Goal: Task Accomplishment & Management: Manage account settings

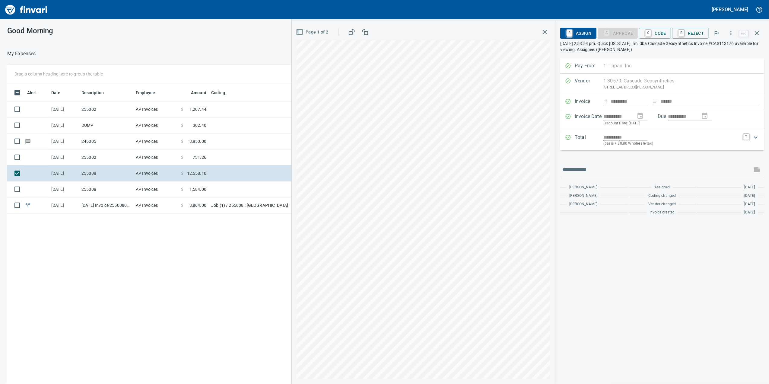
scroll to position [311, 592]
drag, startPoint x: 665, startPoint y: 142, endPoint x: 662, endPoint y: 150, distance: 8.1
click at [665, 143] on p "(basis + $0.00 Wholesale tax)" at bounding box center [672, 144] width 136 height 6
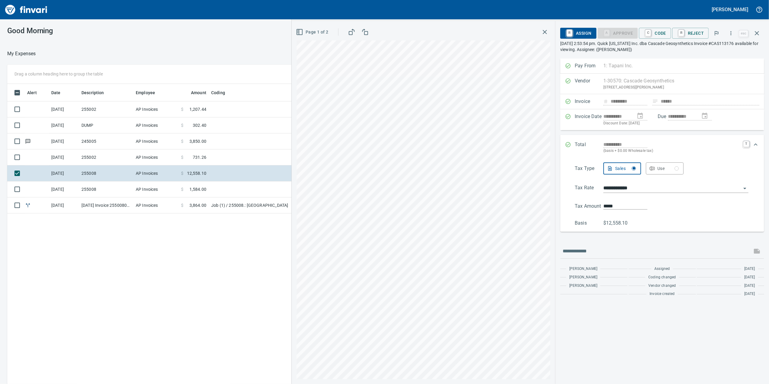
click at [659, 36] on span "C Code" at bounding box center [655, 33] width 22 height 10
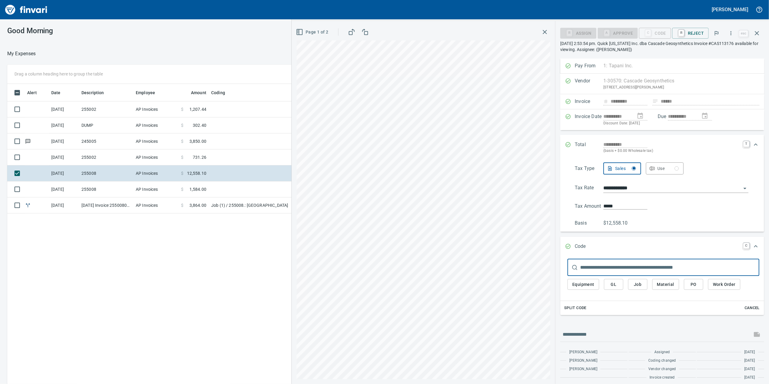
click at [645, 289] on button "Job" at bounding box center [637, 284] width 19 height 11
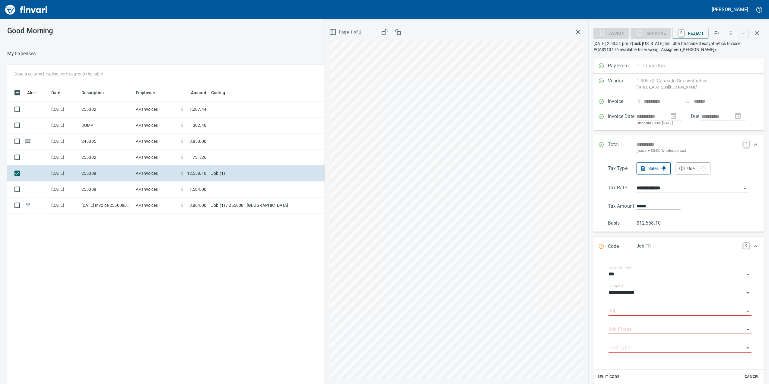
click at [631, 321] on div "Job Phase" at bounding box center [680, 328] width 143 height 14
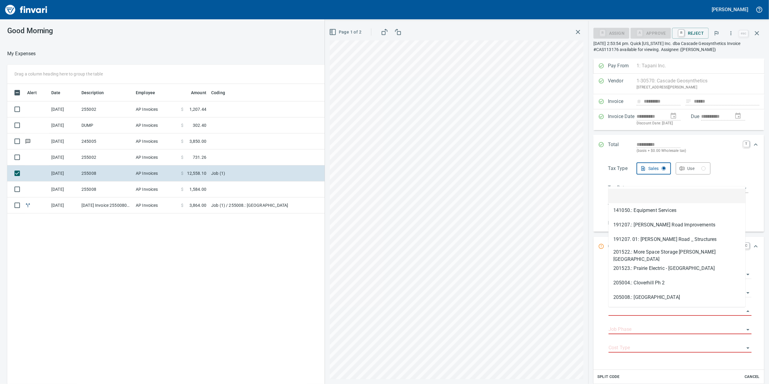
click at [629, 312] on input "Job" at bounding box center [677, 311] width 136 height 8
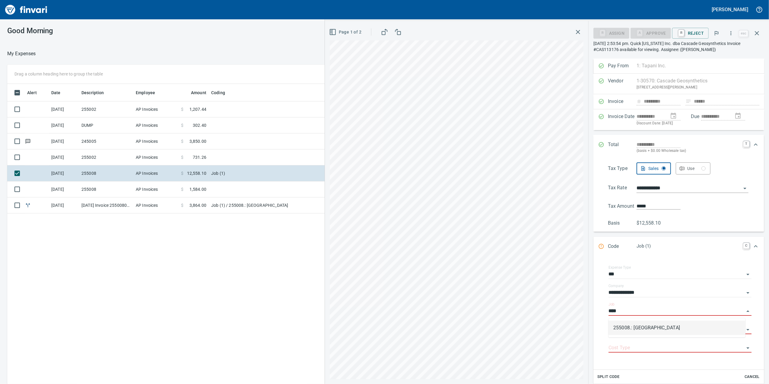
click at [655, 336] on div "255008.: [GEOGRAPHIC_DATA]" at bounding box center [677, 327] width 137 height 19
click at [654, 330] on li "255008.: [GEOGRAPHIC_DATA]" at bounding box center [677, 328] width 137 height 14
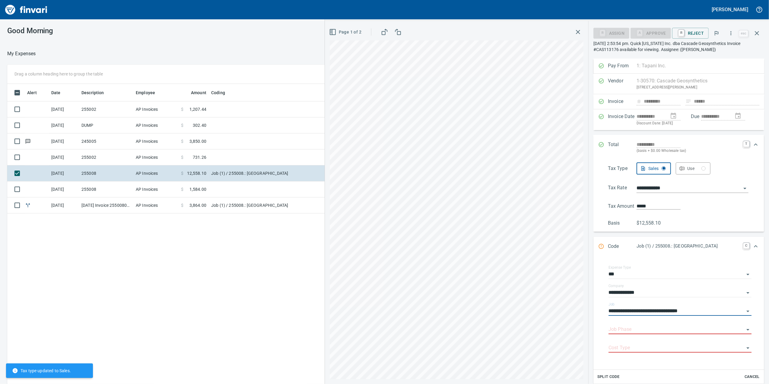
type input "**********"
click at [651, 332] on input "Job Phase" at bounding box center [677, 329] width 136 height 8
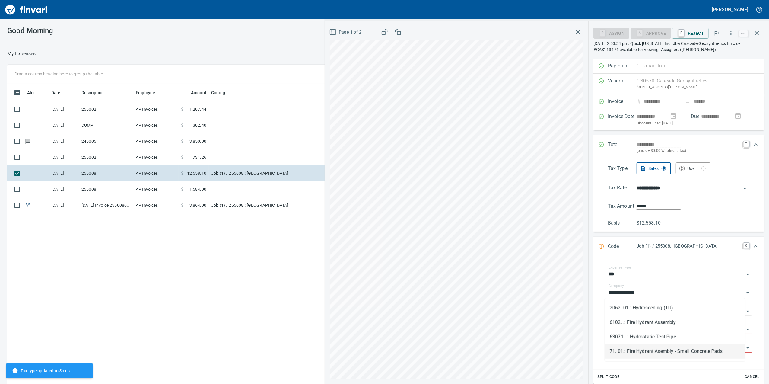
scroll to position [74, 0]
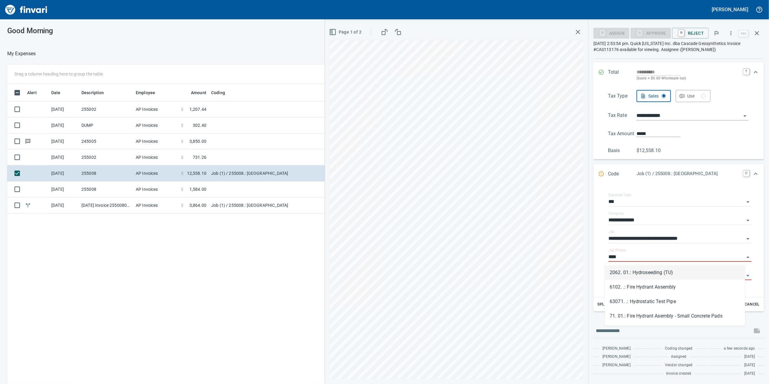
click at [672, 272] on li "2062. 01.: Hydroseeding (TU)" at bounding box center [675, 272] width 140 height 14
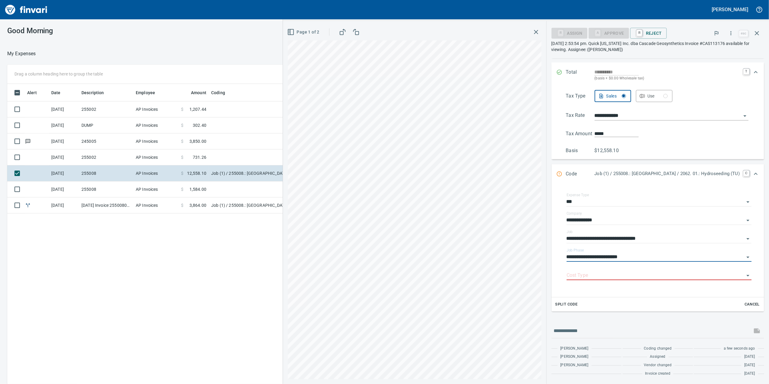
type input "**********"
click at [658, 280] on body "[PERSON_NAME] Good Morning My Expenses To Review (All Reviewable) Drag a column…" at bounding box center [384, 192] width 769 height 384
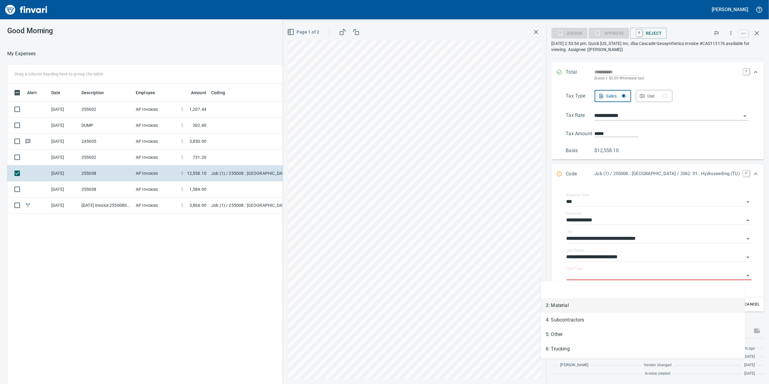
click at [616, 309] on li "3: Material" at bounding box center [643, 305] width 204 height 14
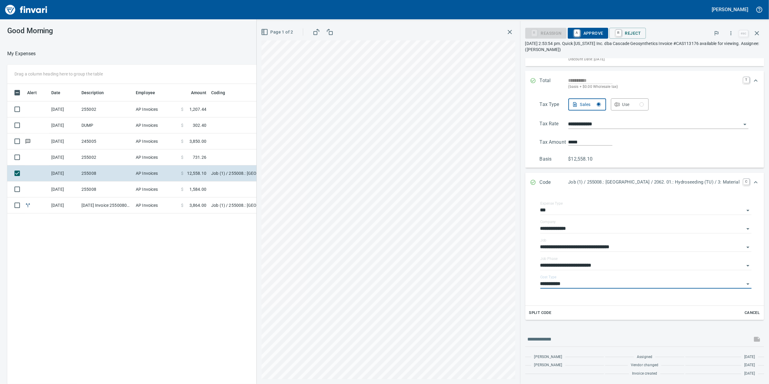
type input "**********"
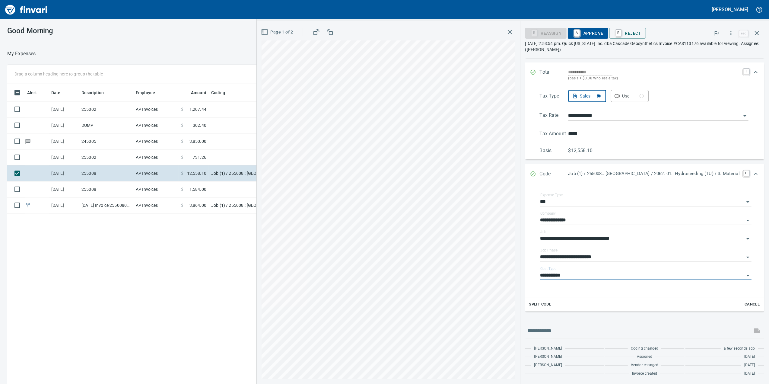
click at [574, 36] on link "A" at bounding box center [577, 33] width 6 height 7
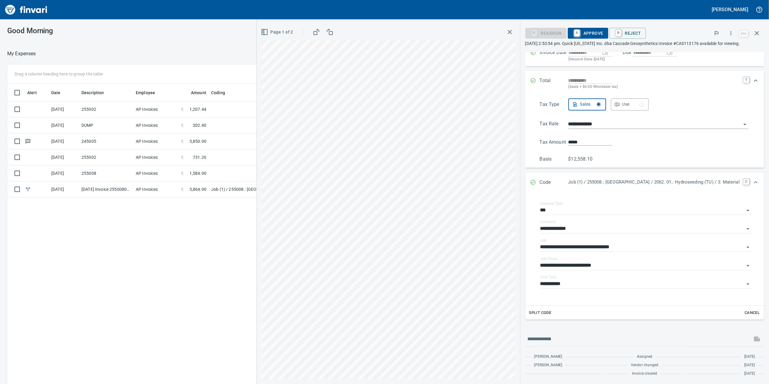
scroll to position [74, 0]
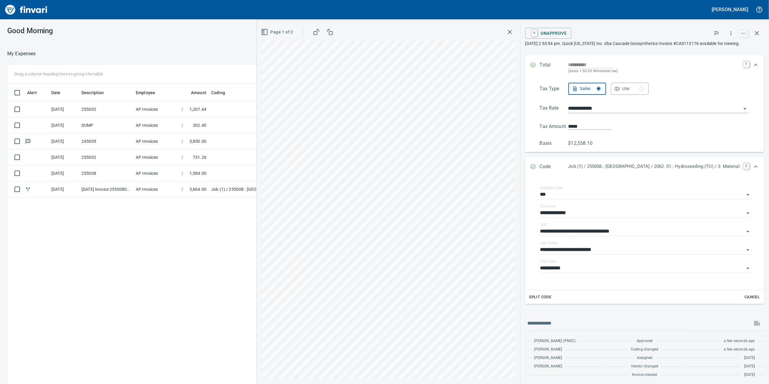
click at [477, 33] on div "Page 1 of 2" at bounding box center [389, 32] width 254 height 12
click at [506, 33] on icon "button" at bounding box center [509, 31] width 7 height 7
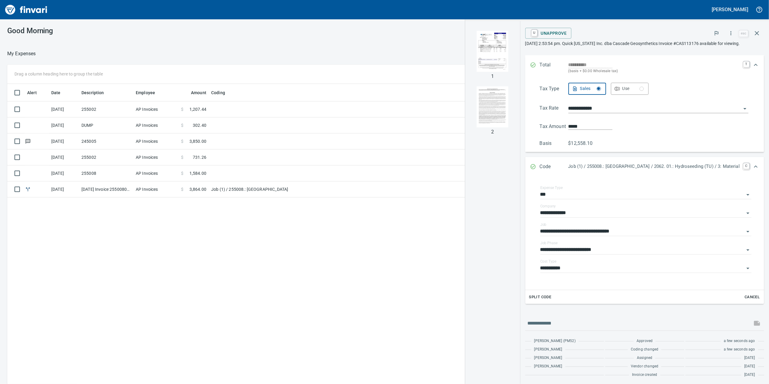
click at [160, 193] on td "AP Invoices" at bounding box center [155, 189] width 45 height 16
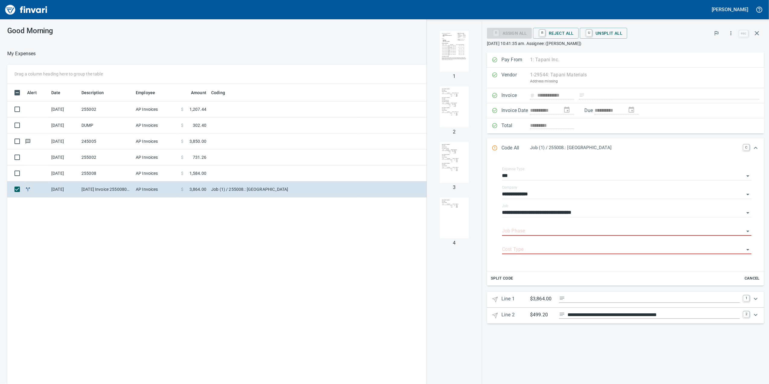
click at [181, 179] on td "$ 1,584.00" at bounding box center [194, 173] width 30 height 16
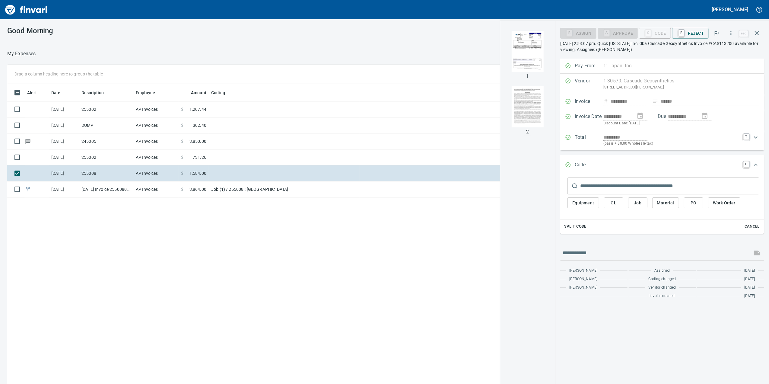
click at [196, 145] on td "$ 3,850.00" at bounding box center [194, 141] width 30 height 16
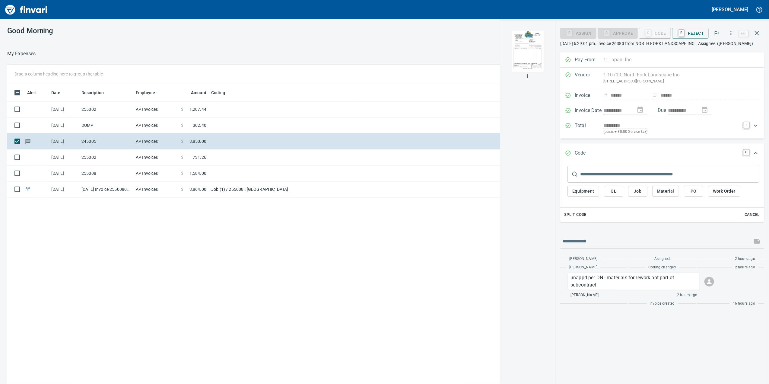
click at [204, 166] on td "$ 1,584.00" at bounding box center [194, 173] width 30 height 16
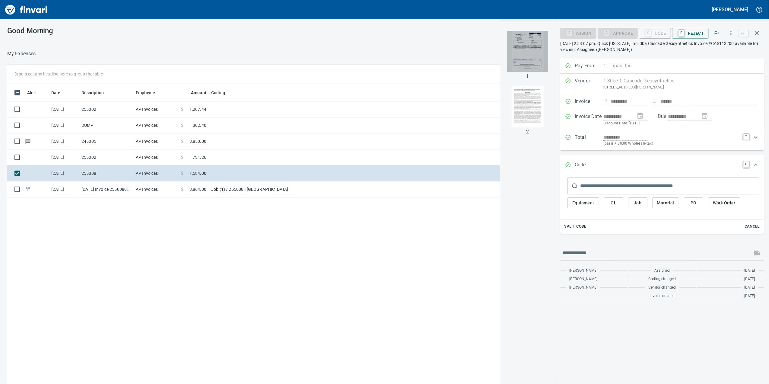
click at [532, 39] on img "button" at bounding box center [527, 51] width 41 height 41
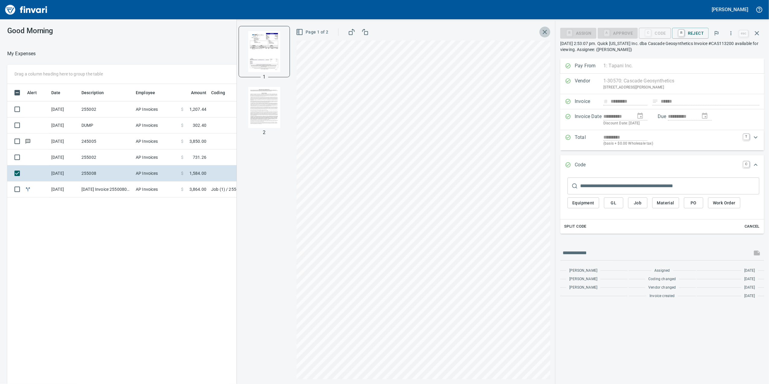
click at [548, 33] on icon "button" at bounding box center [544, 31] width 7 height 7
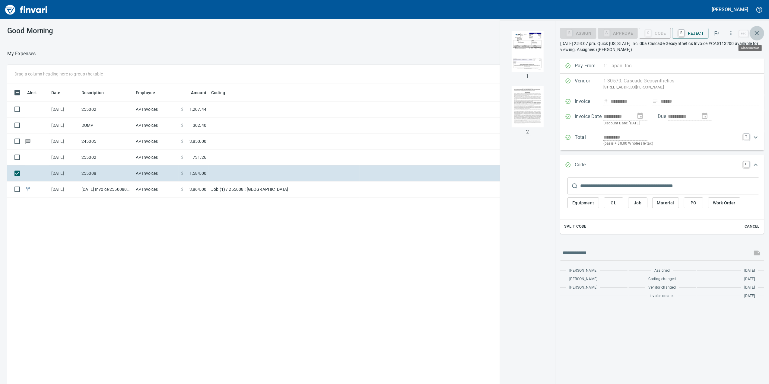
click at [755, 35] on icon "button" at bounding box center [757, 33] width 7 height 7
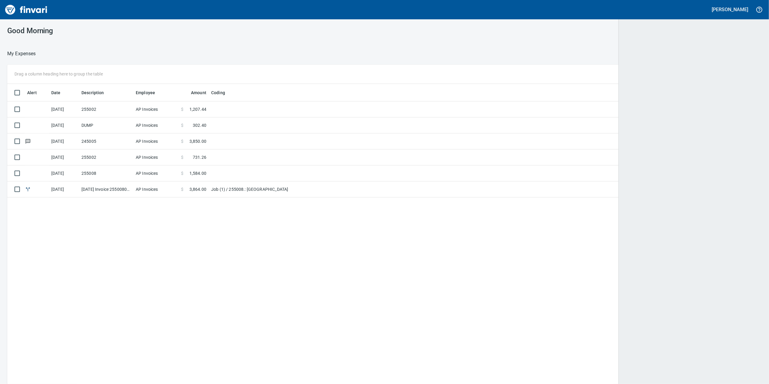
scroll to position [311, 742]
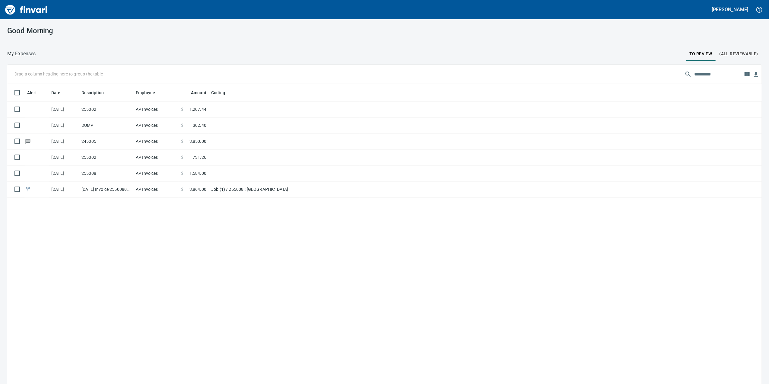
drag, startPoint x: 745, startPoint y: 64, endPoint x: 737, endPoint y: 55, distance: 12.4
click at [745, 64] on div "My Expenses To Review (All Reviewable) Drag a column heading here to group the …" at bounding box center [384, 226] width 769 height 352
click at [737, 55] on span "(All Reviewable)" at bounding box center [739, 54] width 39 height 8
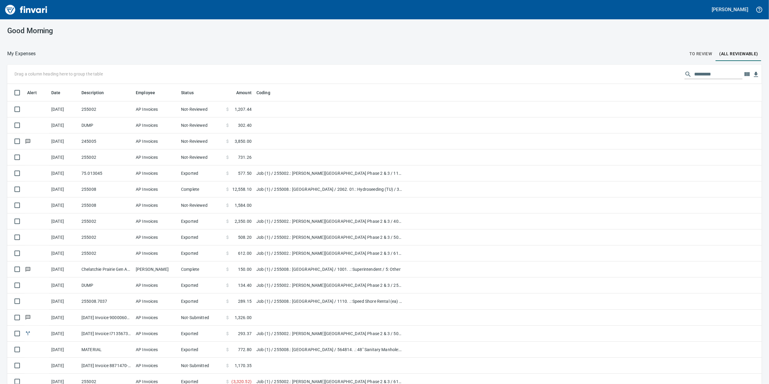
scroll to position [311, 737]
click at [687, 47] on button "To Review" at bounding box center [701, 53] width 30 height 14
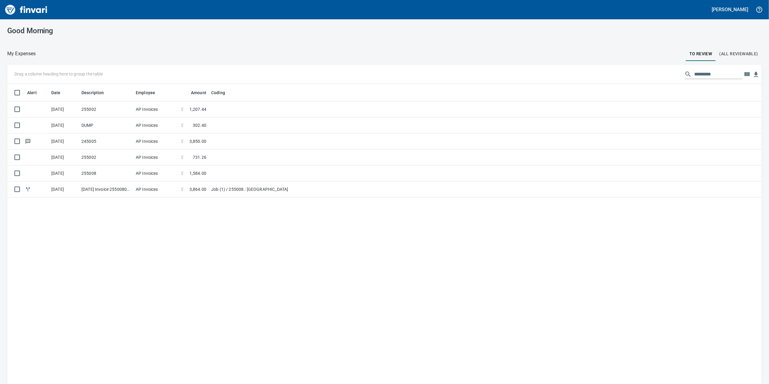
scroll to position [311, 743]
click at [732, 51] on span "(All Reviewable)" at bounding box center [739, 54] width 39 height 8
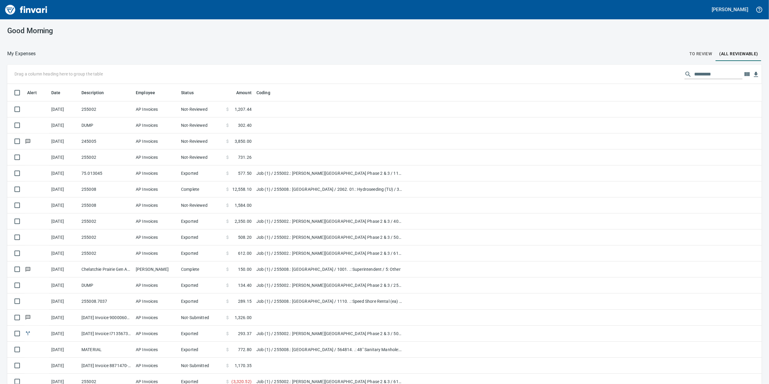
scroll to position [311, 737]
click at [331, 163] on td at bounding box center [329, 157] width 151 height 16
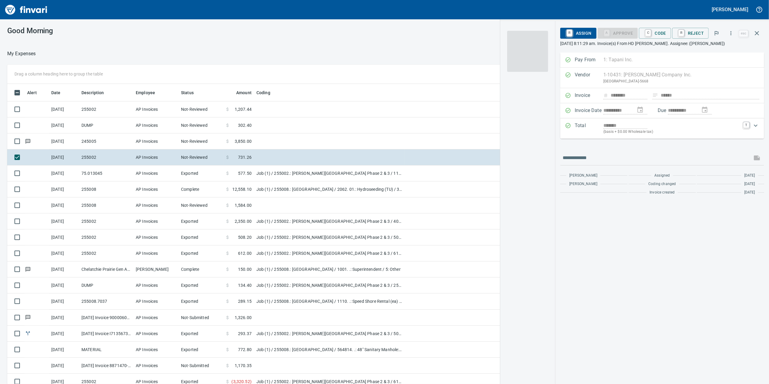
scroll to position [311, 586]
click at [327, 177] on td "Job (1) / 255002.: [PERSON_NAME][GEOGRAPHIC_DATA] Phase 2 & 3 / 1100. .: Job Sh…" at bounding box center [329, 173] width 151 height 16
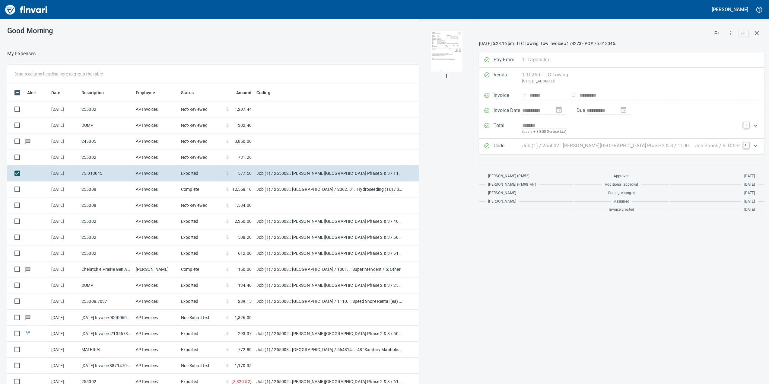
click at [327, 185] on td "Job (1) / 255008.: [GEOGRAPHIC_DATA] / 2062. 01.: Hydroseeding (TU) / 3: Materi…" at bounding box center [329, 189] width 151 height 16
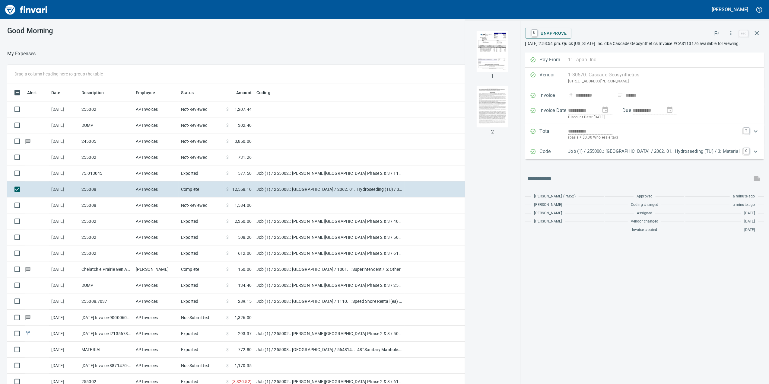
click at [472, 53] on img "button" at bounding box center [492, 51] width 41 height 41
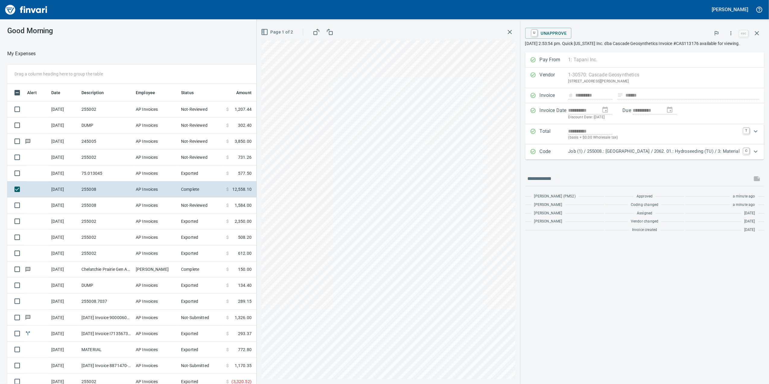
click at [210, 63] on div "My Expenses To Review (All Reviewable) Drag a column heading here to group the …" at bounding box center [384, 226] width 769 height 352
click at [505, 33] on button "button" at bounding box center [510, 32] width 11 height 11
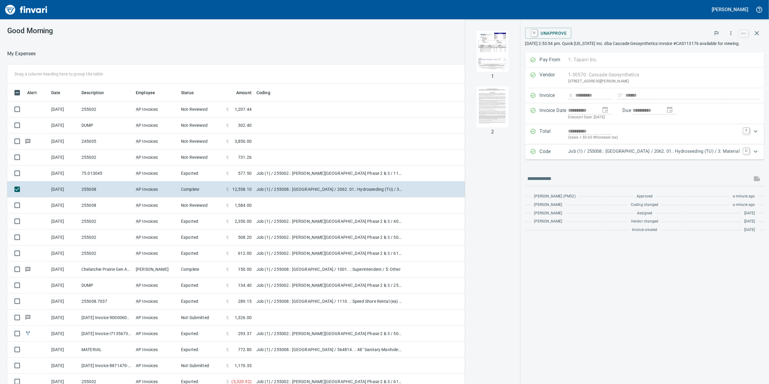
drag, startPoint x: 755, startPoint y: 42, endPoint x: 756, endPoint y: 39, distance: 3.8
click at [756, 40] on p "[DATE] 2:53:54 pm. Quick [US_STATE] Inc. dba Cascade Geosynthetics Invoice #CAS…" at bounding box center [644, 43] width 239 height 6
click at [757, 37] on button "button" at bounding box center [757, 33] width 14 height 14
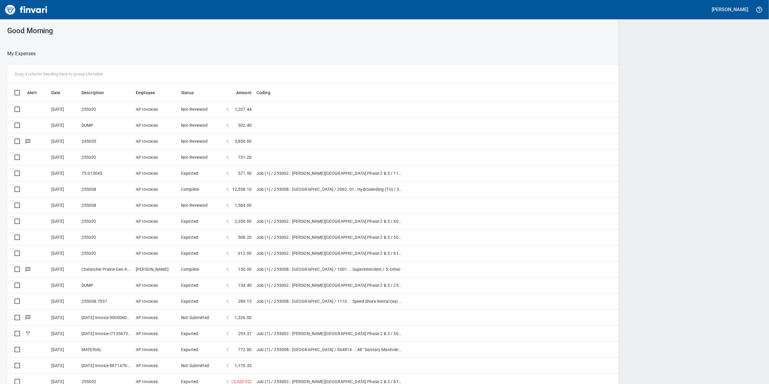
scroll to position [311, 736]
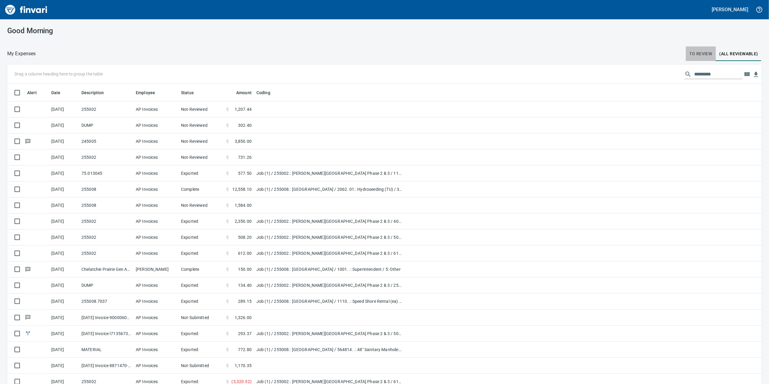
click at [698, 53] on span "To Review" at bounding box center [701, 54] width 23 height 8
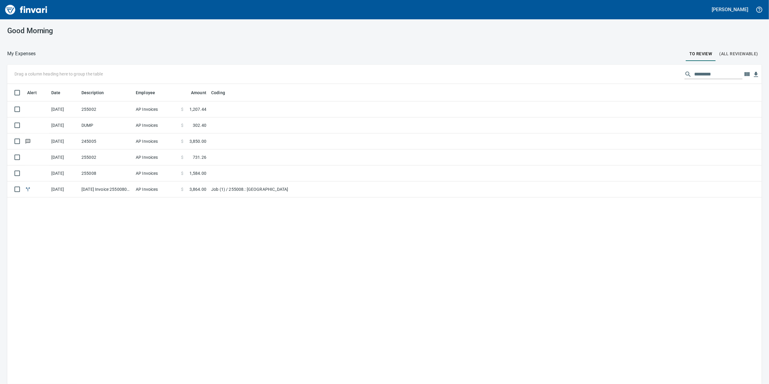
scroll to position [311, 743]
click at [236, 143] on td at bounding box center [284, 141] width 151 height 16
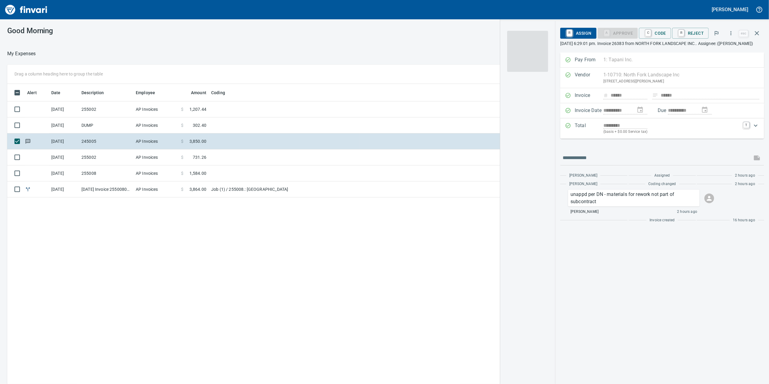
scroll to position [311, 592]
click at [266, 165] on td at bounding box center [284, 157] width 151 height 16
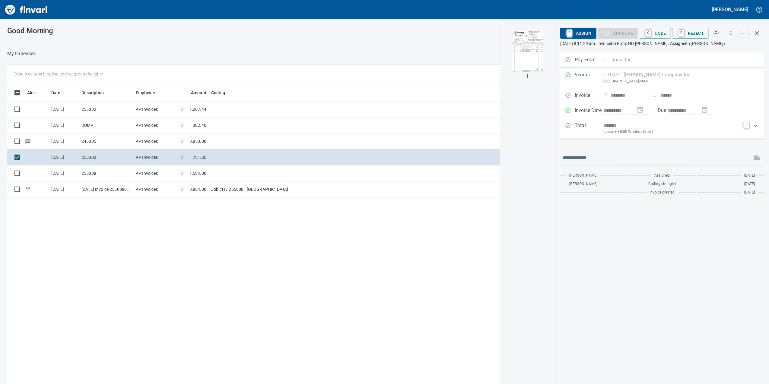
click at [263, 167] on td at bounding box center [284, 173] width 151 height 16
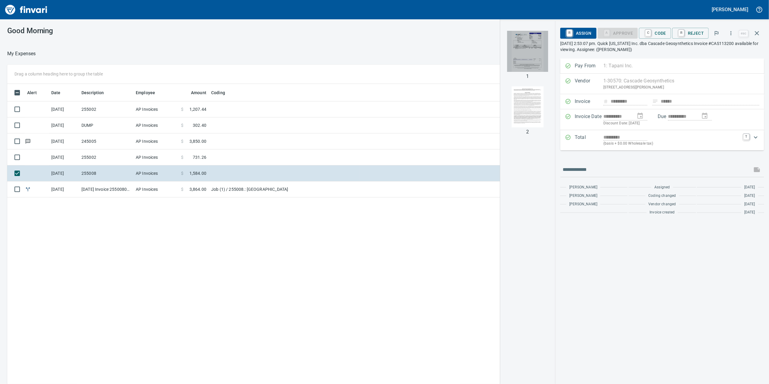
click at [543, 52] on img "button" at bounding box center [527, 51] width 41 height 41
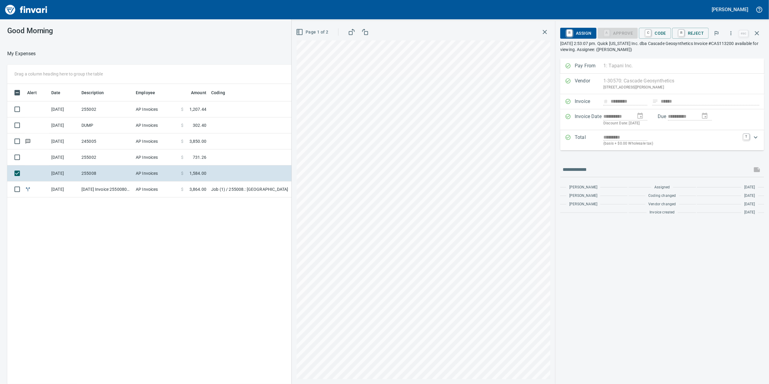
click at [676, 146] on p "(basis + $0.00 Wholesale tax)" at bounding box center [672, 144] width 136 height 6
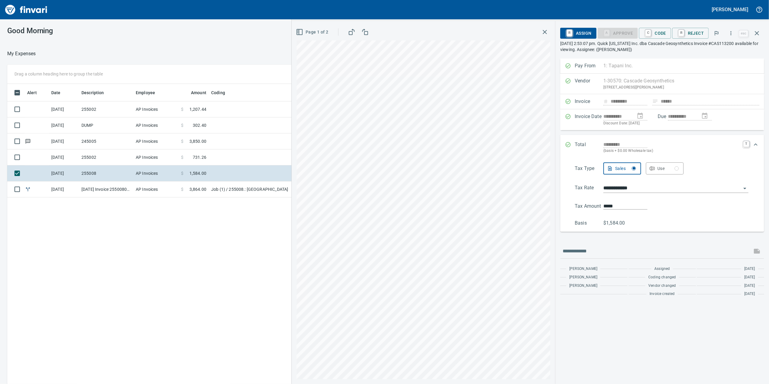
scroll to position [311, 592]
click at [655, 35] on span "C Code" at bounding box center [655, 33] width 22 height 10
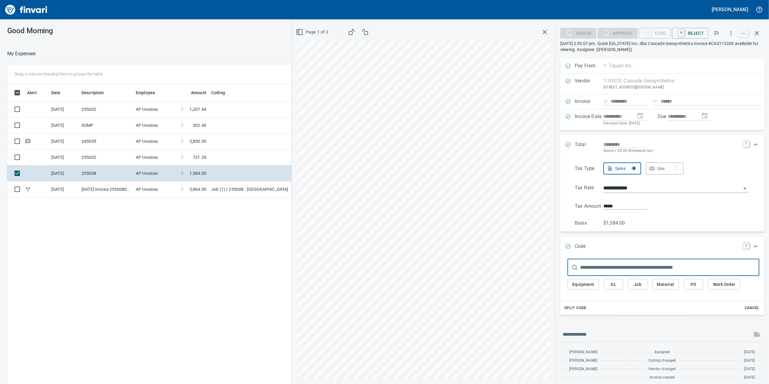
click at [641, 285] on span "Job" at bounding box center [638, 285] width 10 height 8
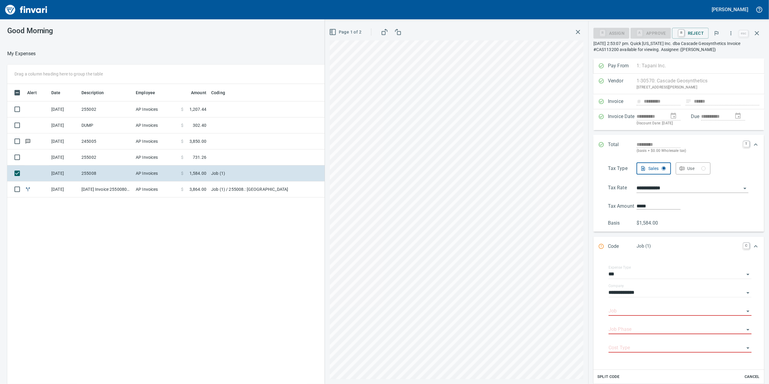
click at [639, 315] on input "Job" at bounding box center [677, 311] width 136 height 8
click at [693, 330] on li "255008.: [GEOGRAPHIC_DATA]" at bounding box center [677, 328] width 137 height 14
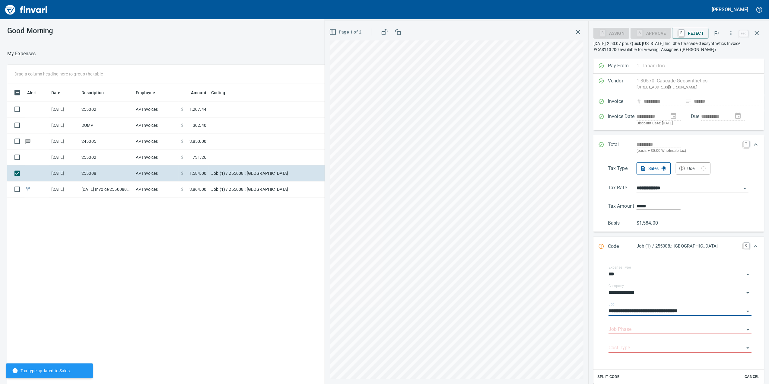
type input "**********"
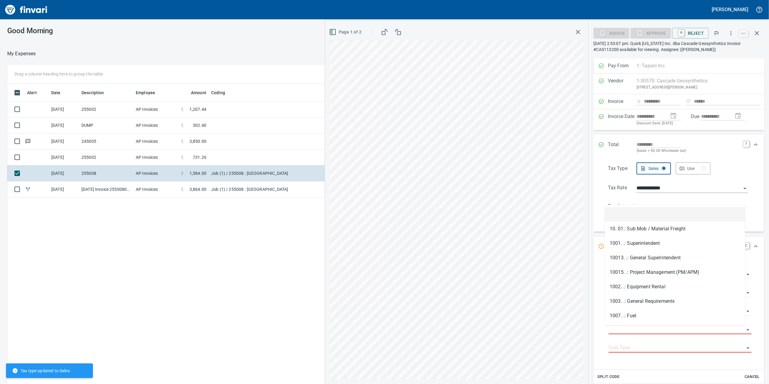
click at [622, 333] on input "Job Phase" at bounding box center [677, 329] width 136 height 8
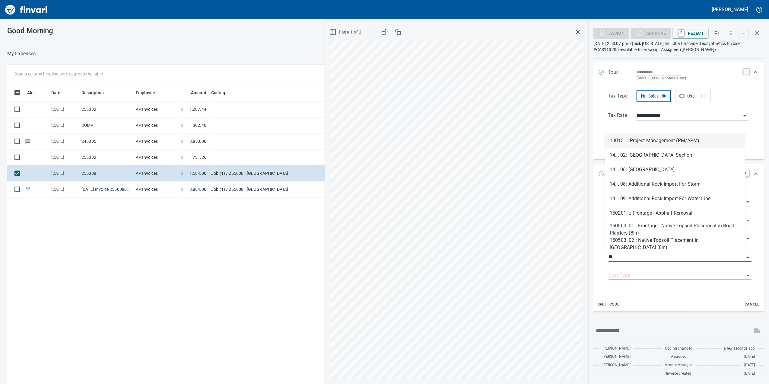
type input "*"
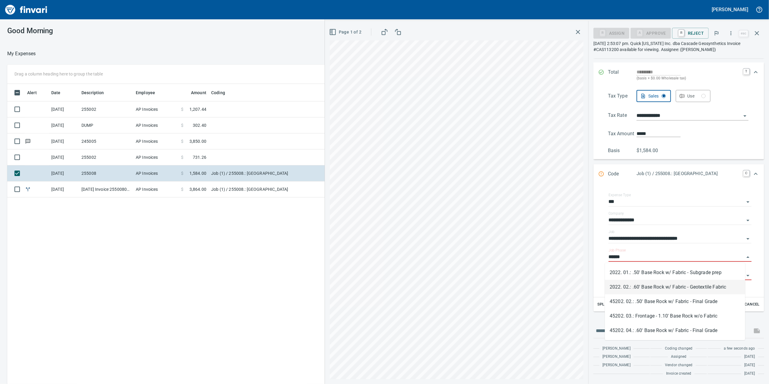
type input "******"
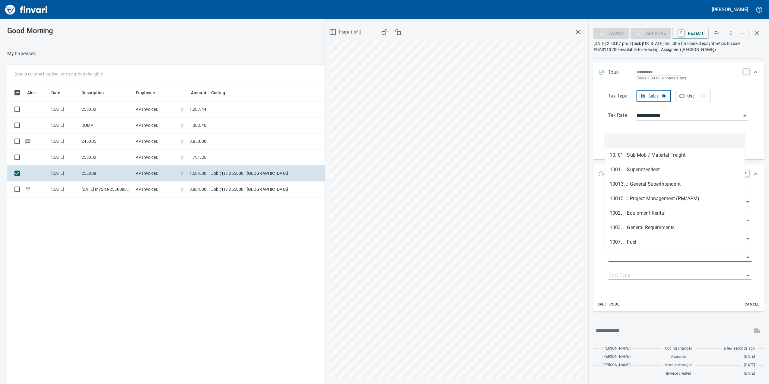
click at [611, 255] on input "Job Phase" at bounding box center [677, 257] width 136 height 8
click at [611, 257] on input "Job Phase" at bounding box center [677, 257] width 136 height 8
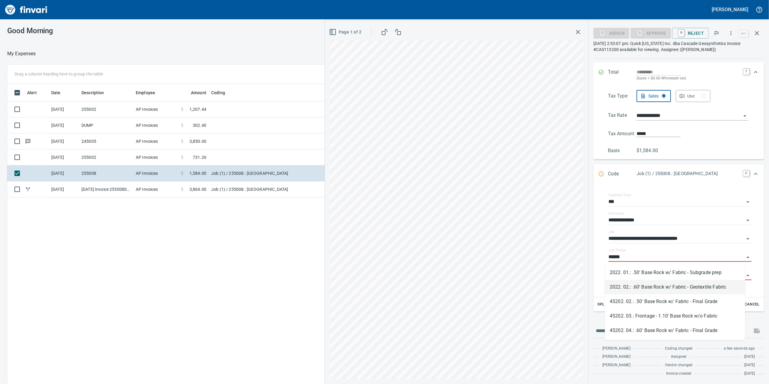
click at [726, 285] on li "2022. 02.: .60' Base Rock w/ Fabric - Geotextile Fabric" at bounding box center [675, 287] width 140 height 14
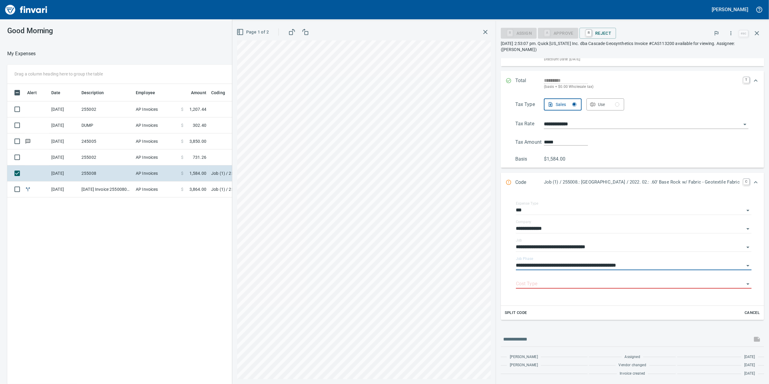
scroll to position [65, 0]
type input "**********"
click at [620, 284] on input "Cost Type" at bounding box center [630, 284] width 228 height 8
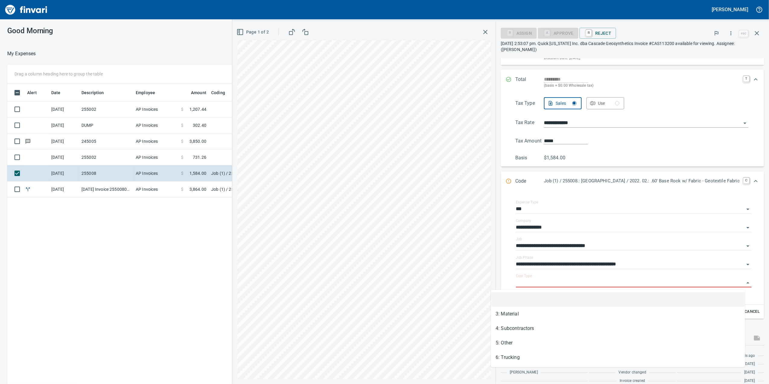
scroll to position [311, 592]
click at [554, 318] on li "3: Material" at bounding box center [618, 314] width 254 height 14
type input "**********"
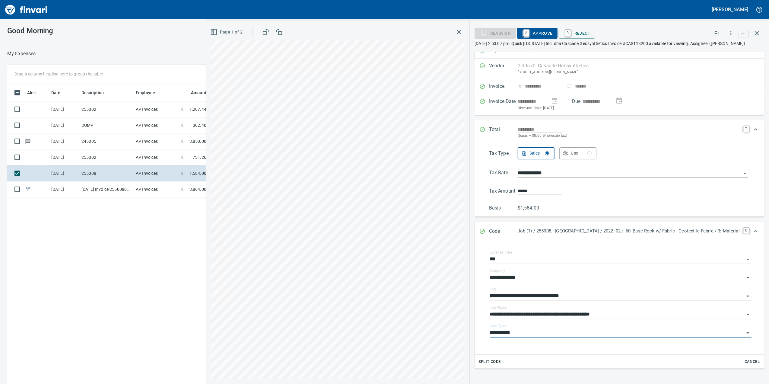
scroll to position [0, 0]
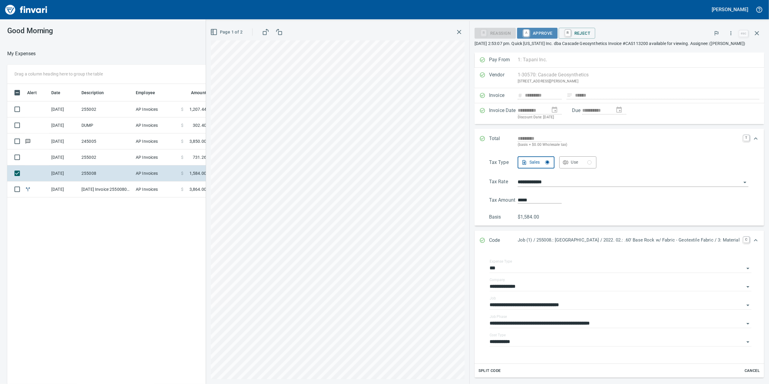
click at [522, 29] on span "A Approve" at bounding box center [537, 33] width 31 height 10
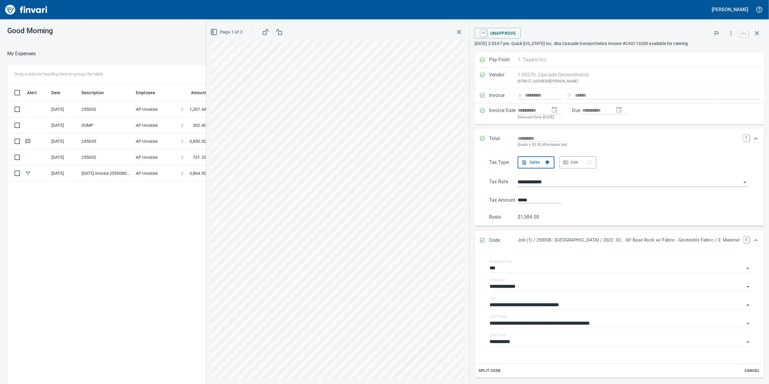
click at [456, 30] on icon "button" at bounding box center [459, 31] width 7 height 7
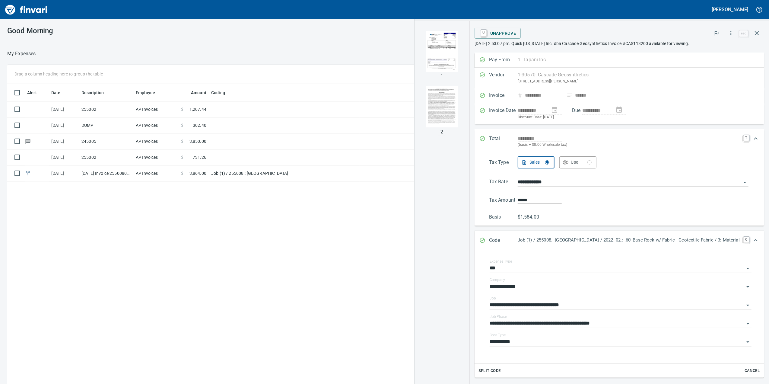
click at [197, 151] on td "$ 731.26" at bounding box center [194, 157] width 30 height 16
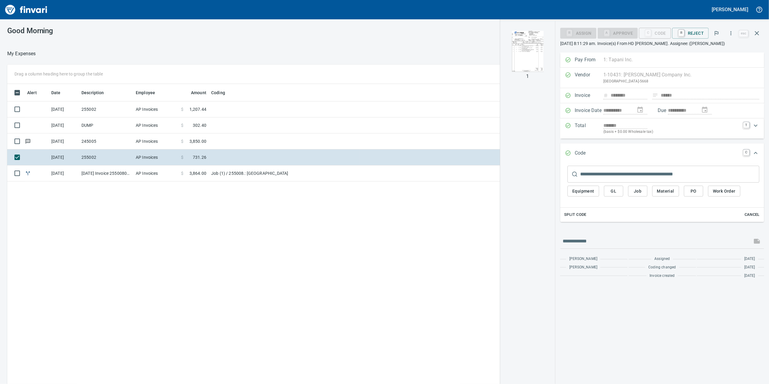
click at [193, 138] on td "$ 3,850.00" at bounding box center [194, 141] width 30 height 16
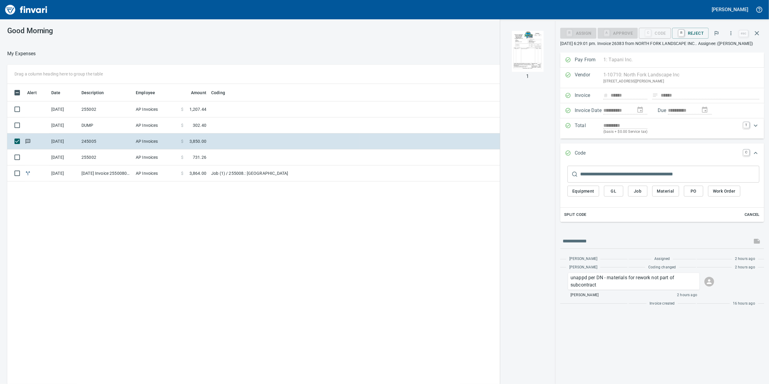
click at [177, 107] on td "AP Invoices" at bounding box center [155, 109] width 45 height 16
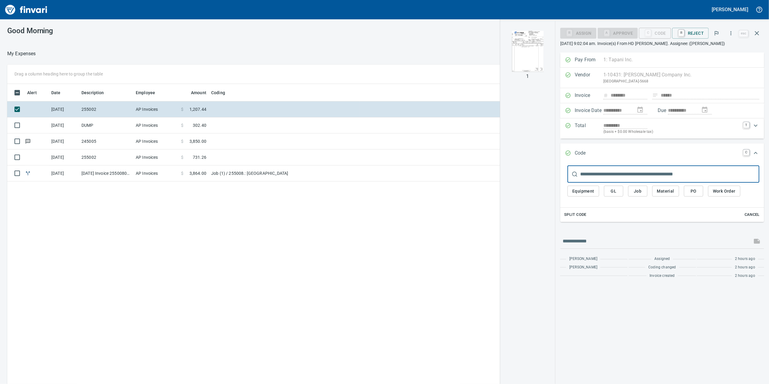
click at [188, 135] on td "$ 3,850.00" at bounding box center [194, 141] width 30 height 16
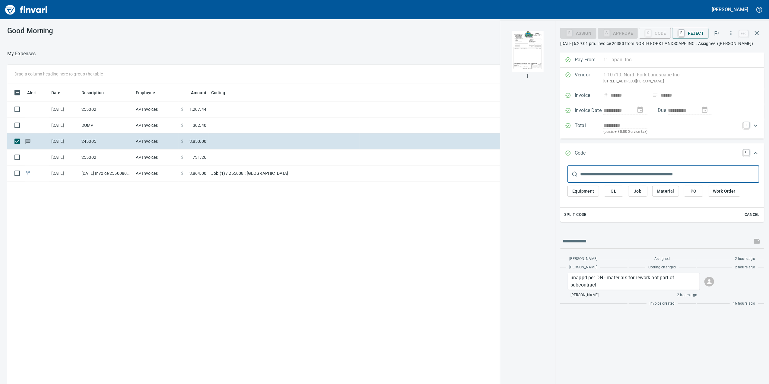
click at [528, 59] on img "button" at bounding box center [527, 51] width 41 height 41
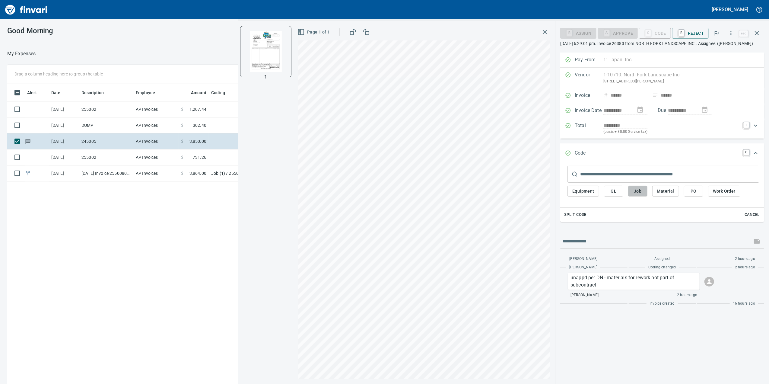
click at [633, 195] on span "Job" at bounding box center [638, 191] width 10 height 8
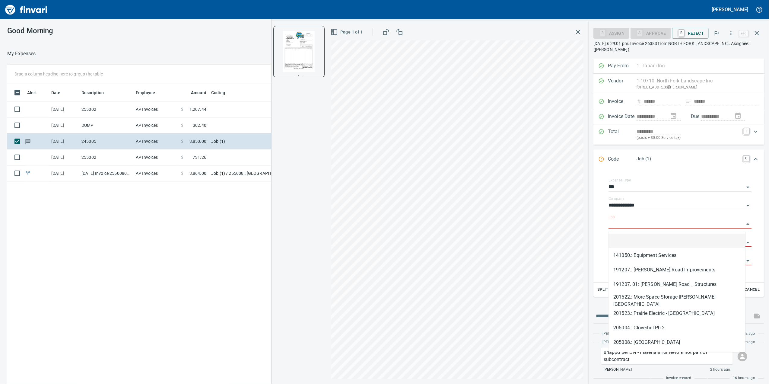
scroll to position [311, 592]
drag, startPoint x: 626, startPoint y: 228, endPoint x: 627, endPoint y: 234, distance: 5.9
click at [627, 234] on body "**********" at bounding box center [384, 192] width 769 height 384
click at [618, 222] on input "Job" at bounding box center [677, 224] width 136 height 8
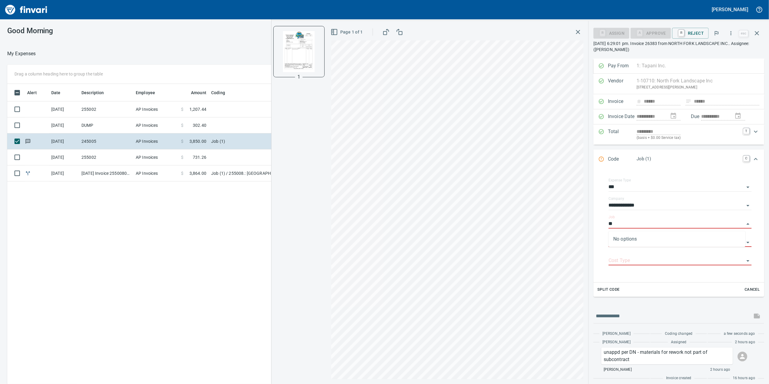
type input "*"
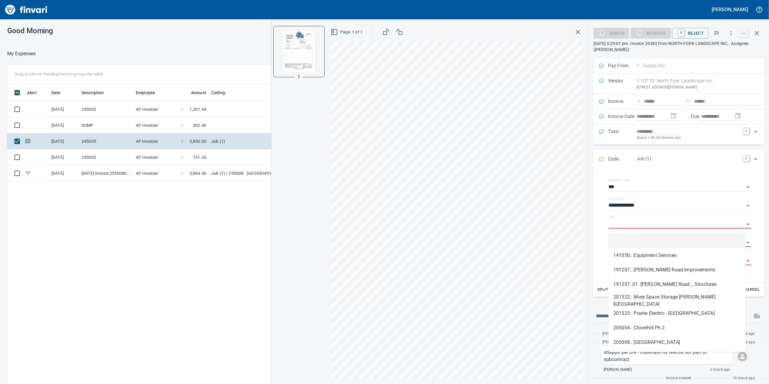
type input "*"
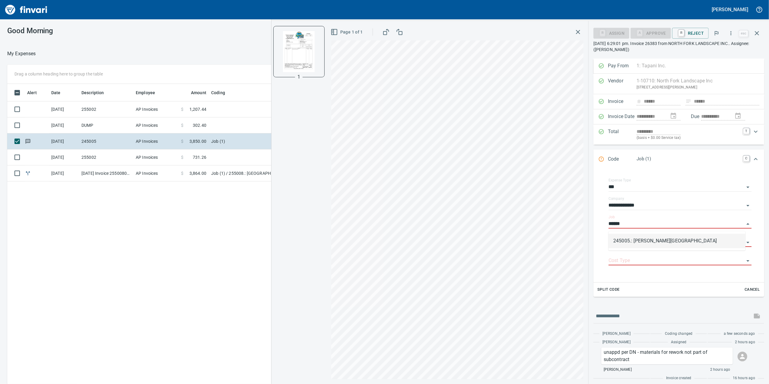
click at [632, 240] on li "245005.: [PERSON_NAME][GEOGRAPHIC_DATA]" at bounding box center [677, 241] width 137 height 14
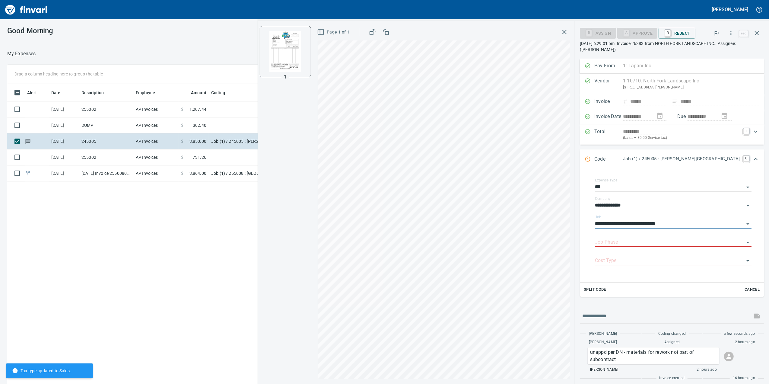
type input "**********"
click at [612, 245] on input "Job Phase" at bounding box center [669, 242] width 149 height 8
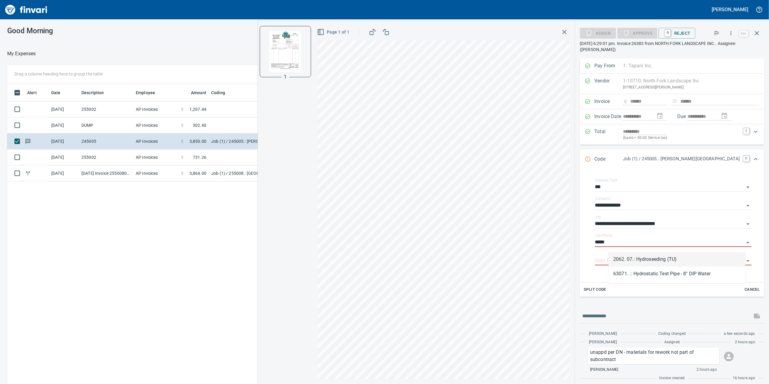
click at [667, 259] on li "2062. 07.: Hydroseeding (TU)" at bounding box center [677, 259] width 137 height 14
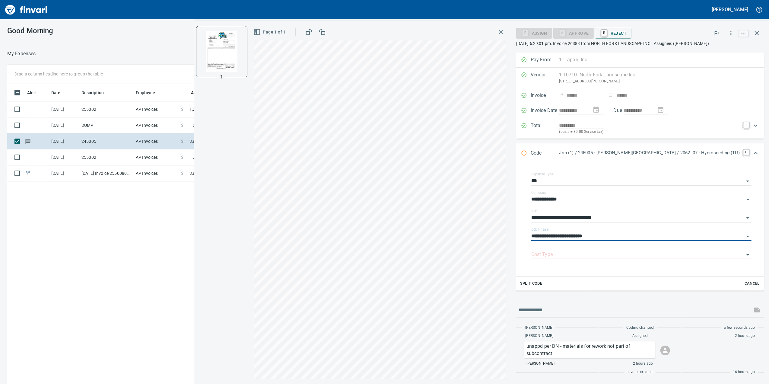
type input "**********"
click at [628, 259] on input "Cost Type" at bounding box center [638, 255] width 213 height 8
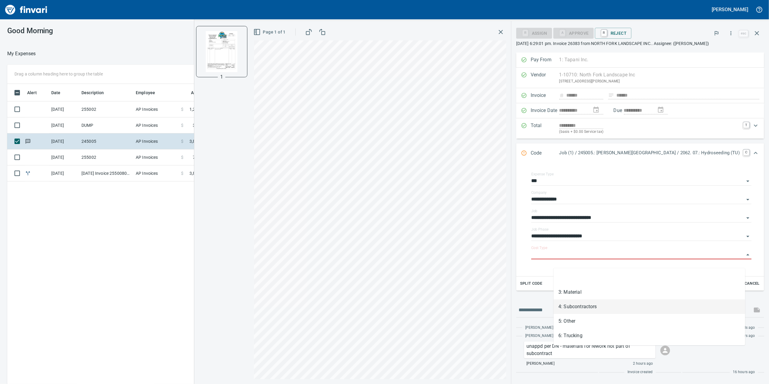
click at [623, 303] on li "4: Subcontractors" at bounding box center [650, 306] width 192 height 14
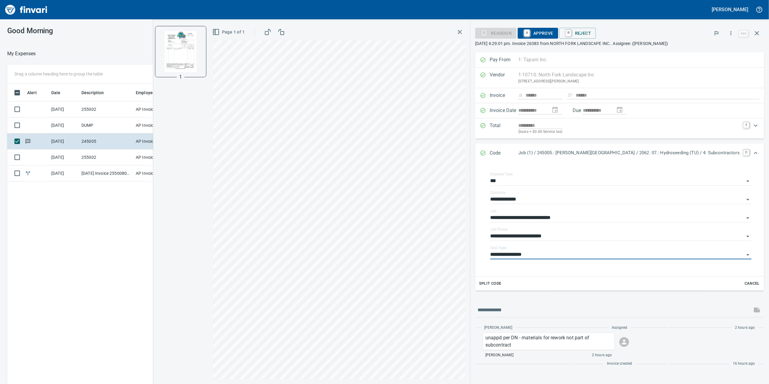
type input "**********"
click at [464, 31] on icon "button" at bounding box center [459, 31] width 7 height 7
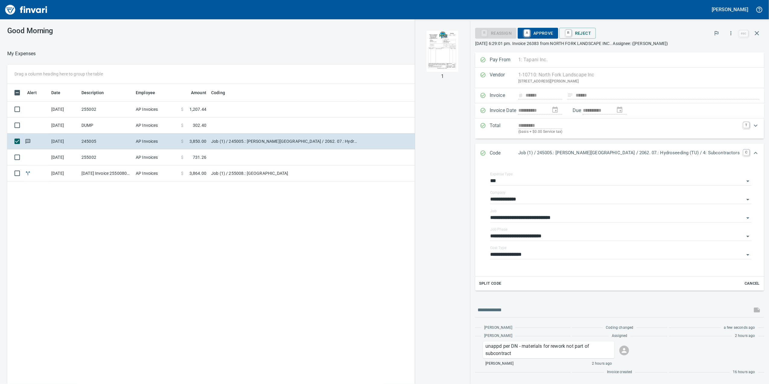
click at [199, 126] on span "302.40" at bounding box center [200, 125] width 14 height 6
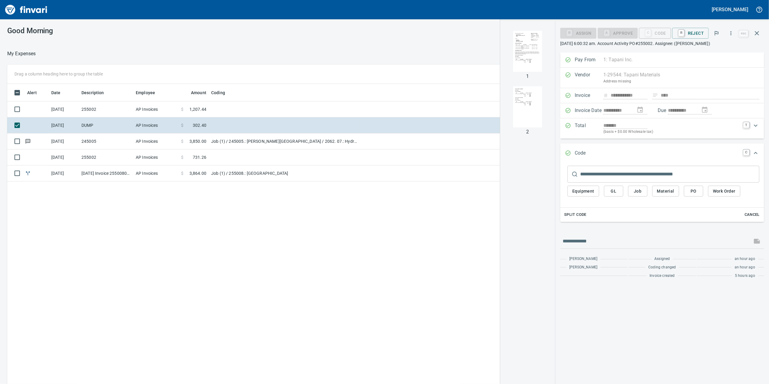
click at [216, 110] on td at bounding box center [284, 109] width 151 height 16
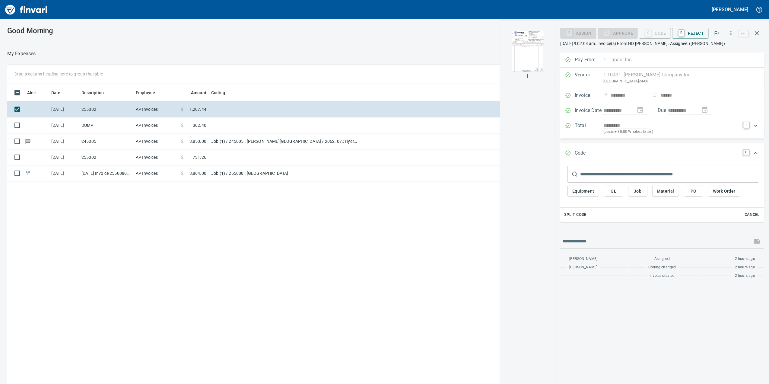
click at [230, 161] on td at bounding box center [284, 157] width 151 height 16
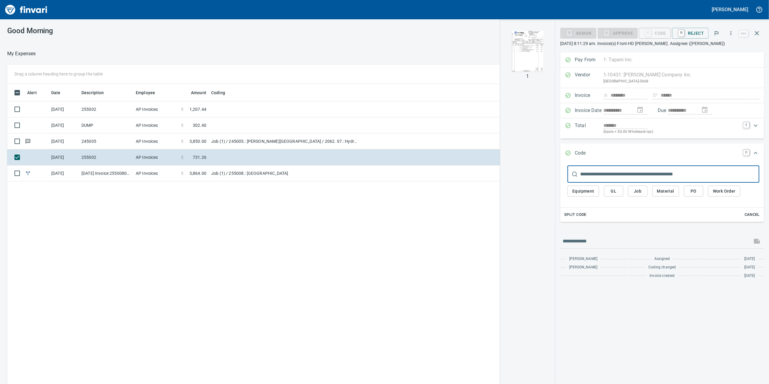
click at [216, 119] on td at bounding box center [284, 125] width 151 height 16
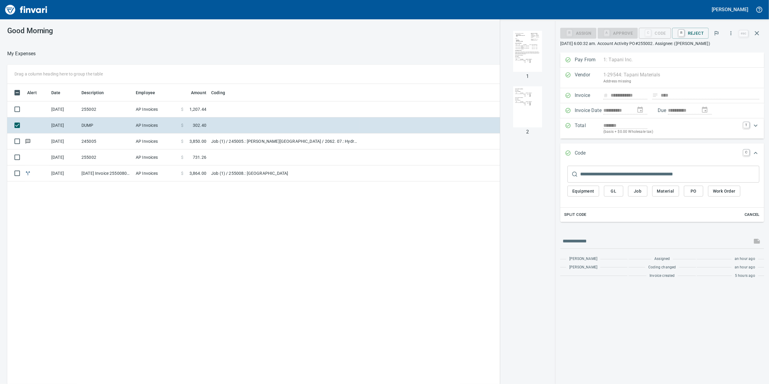
click at [220, 172] on td "Job (1) / 255008.: [GEOGRAPHIC_DATA]" at bounding box center [284, 173] width 151 height 16
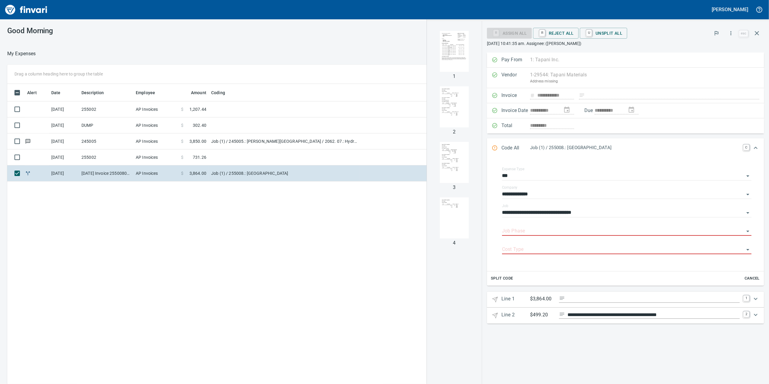
click at [145, 127] on td "AP Invoices" at bounding box center [155, 125] width 45 height 16
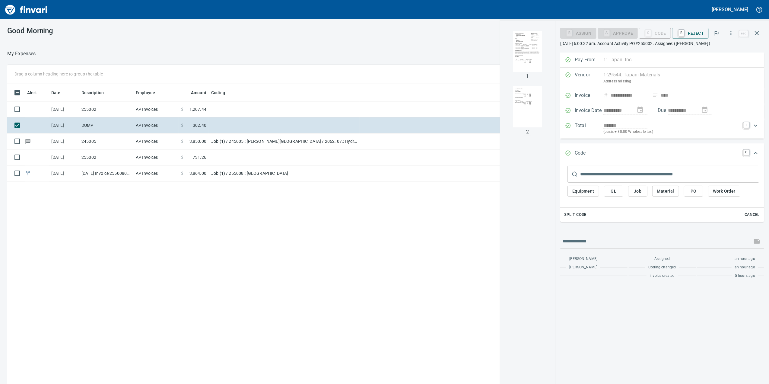
click at [514, 74] on div at bounding box center [528, 51] width 51 height 51
click at [516, 60] on img "button" at bounding box center [527, 51] width 41 height 41
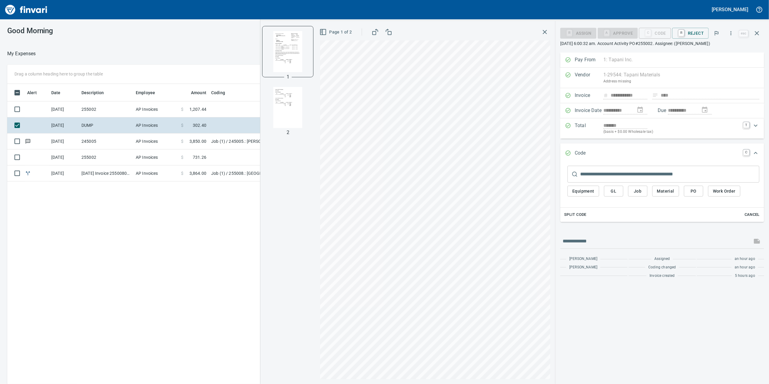
click at [209, 178] on td "Job (1) / 255008.: [GEOGRAPHIC_DATA]" at bounding box center [284, 173] width 151 height 16
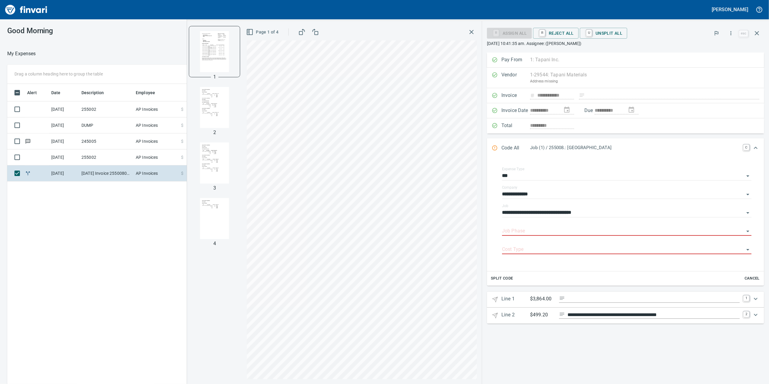
click at [196, 102] on img "button" at bounding box center [214, 107] width 41 height 41
click at [164, 22] on div "Good Morning" at bounding box center [103, 30] width 206 height 23
click at [194, 45] on img "button" at bounding box center [214, 51] width 41 height 41
click at [194, 105] on img "button" at bounding box center [214, 107] width 41 height 41
click at [197, 144] on img "button" at bounding box center [214, 162] width 41 height 41
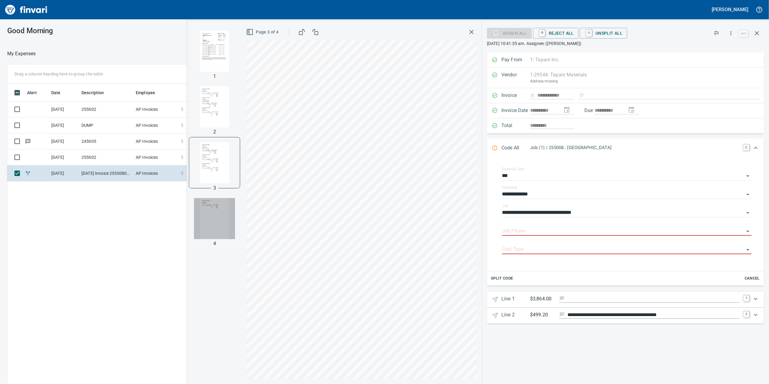
click at [194, 205] on img "button" at bounding box center [214, 218] width 41 height 41
click at [194, 164] on img "button" at bounding box center [214, 162] width 41 height 41
click at [747, 317] on link "2" at bounding box center [747, 314] width 6 height 6
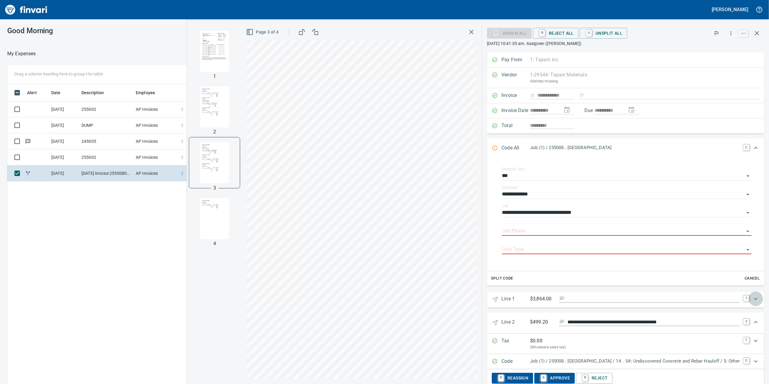
click at [754, 302] on div "Expand" at bounding box center [756, 299] width 14 height 14
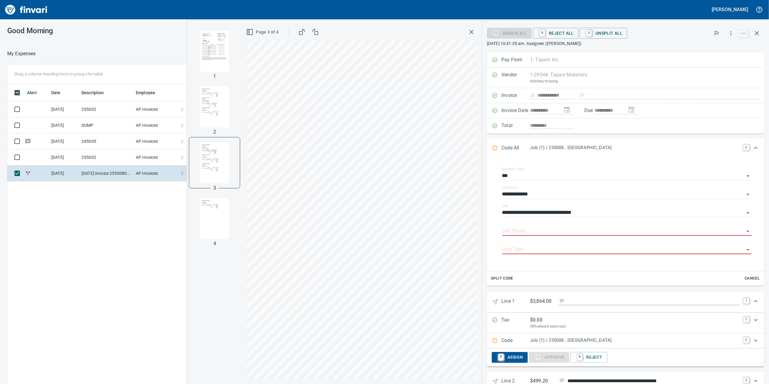
click at [752, 300] on icon "Expand" at bounding box center [755, 301] width 7 height 7
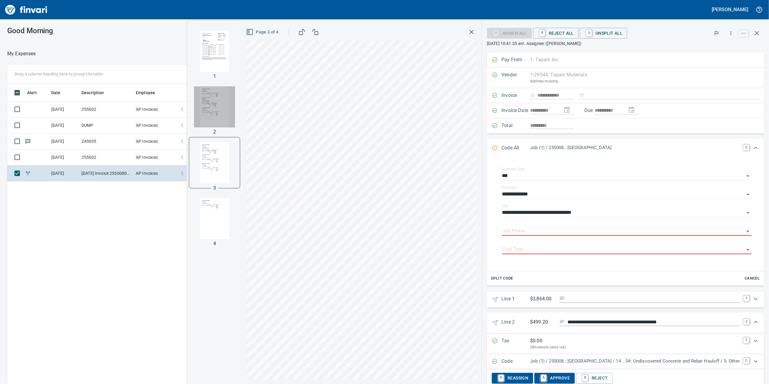
click at [194, 99] on img "button" at bounding box center [214, 106] width 41 height 41
click at [194, 55] on img "button" at bounding box center [214, 51] width 41 height 41
click at [194, 94] on img "button" at bounding box center [214, 107] width 41 height 41
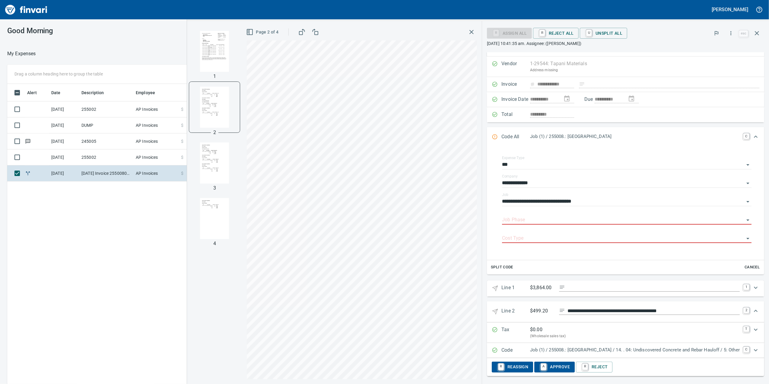
scroll to position [17, 0]
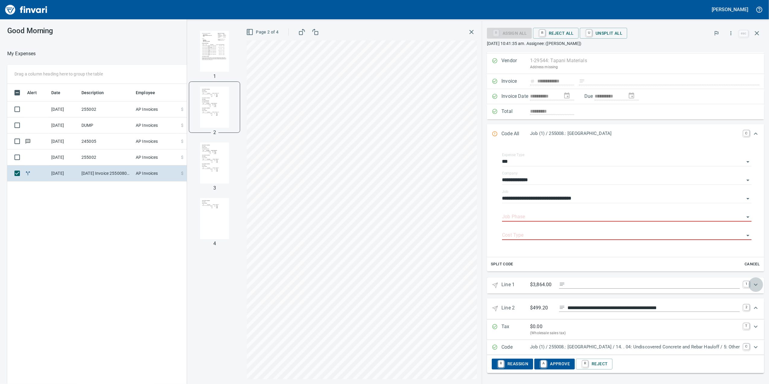
click at [752, 281] on icon "Expand" at bounding box center [755, 284] width 7 height 7
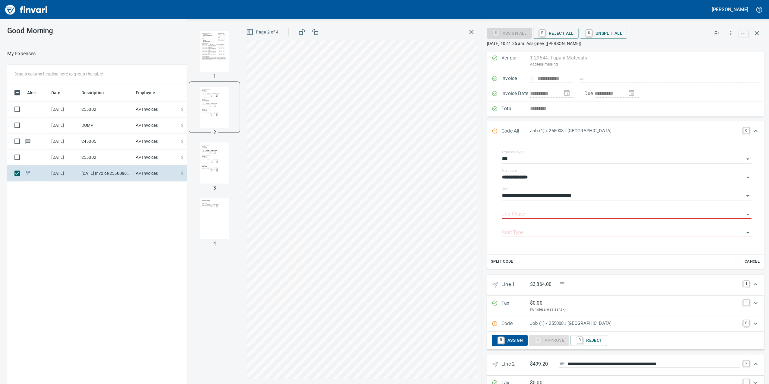
click at [502, 215] on input "Job Phase" at bounding box center [623, 214] width 242 height 8
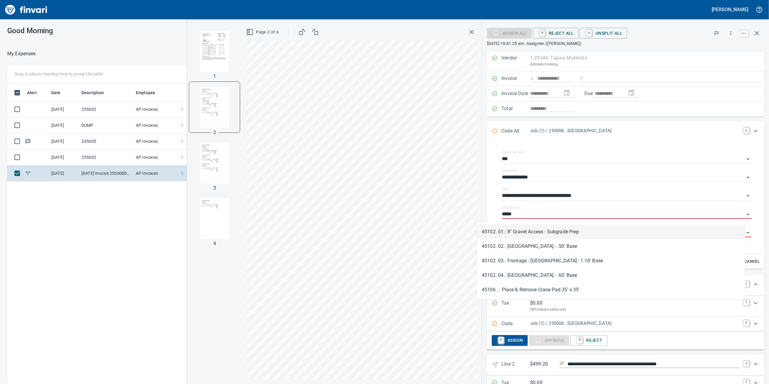
scroll to position [311, 592]
drag, startPoint x: 538, startPoint y: 277, endPoint x: 541, endPoint y: 283, distance: 6.4
click at [541, 283] on div "45102. 01.: 8" Gravel Access - Subgrade Prep 45102. 02.: [GEOGRAPHIC_DATA] - .5…" at bounding box center [611, 253] width 268 height 63
click at [540, 275] on li "45102. 04.: [GEOGRAPHIC_DATA] - .60' Base" at bounding box center [611, 275] width 268 height 14
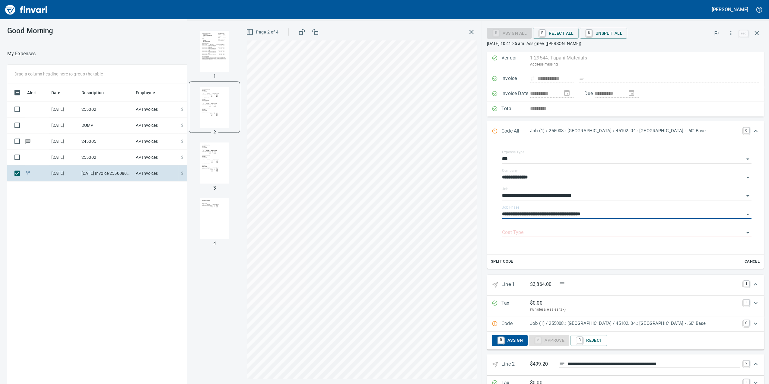
type input "**********"
click at [513, 236] on input "Cost Type" at bounding box center [623, 232] width 242 height 8
click at [515, 265] on li "3: Material" at bounding box center [611, 264] width 268 height 14
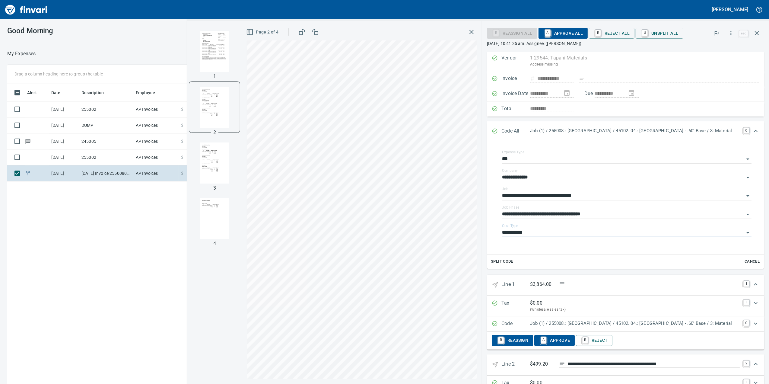
type input "**********"
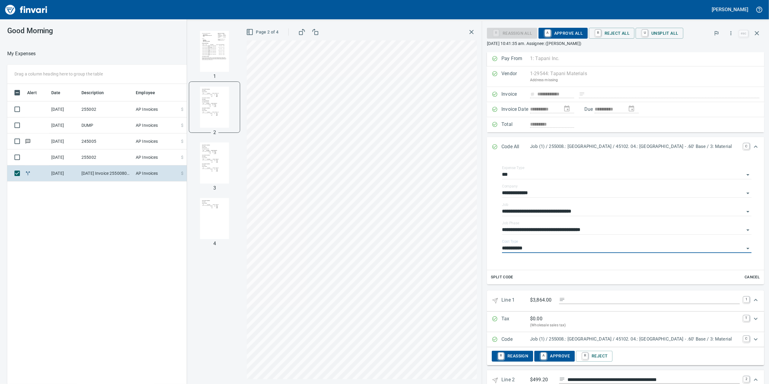
scroll to position [0, 0]
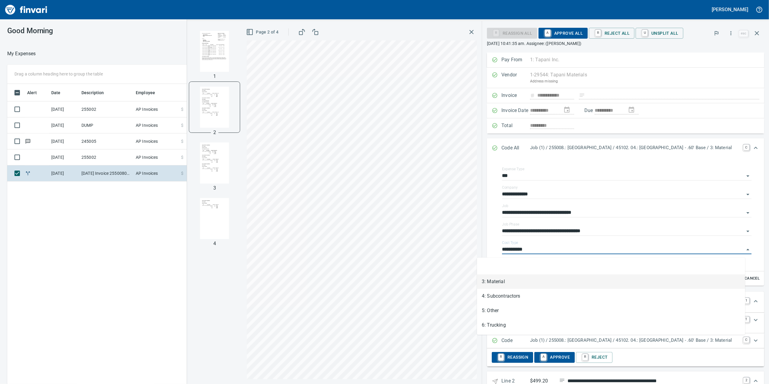
click at [736, 249] on input "**********" at bounding box center [623, 249] width 242 height 8
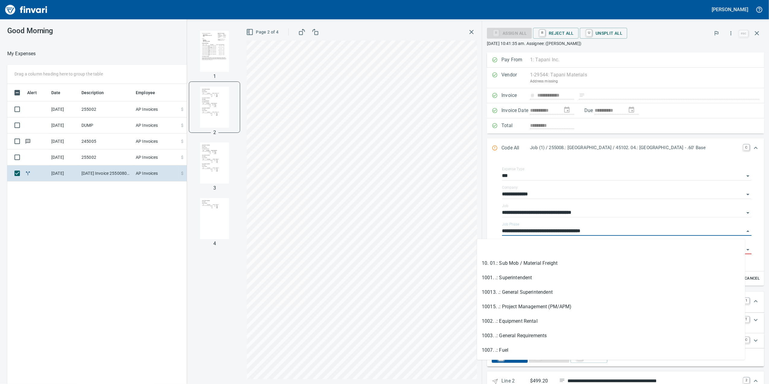
scroll to position [311, 592]
click at [728, 234] on input "**********" at bounding box center [623, 231] width 242 height 8
click at [734, 231] on input "**********" at bounding box center [623, 231] width 242 height 8
click at [745, 234] on icon "Close" at bounding box center [748, 231] width 7 height 7
click at [736, 234] on input "**********" at bounding box center [623, 231] width 242 height 8
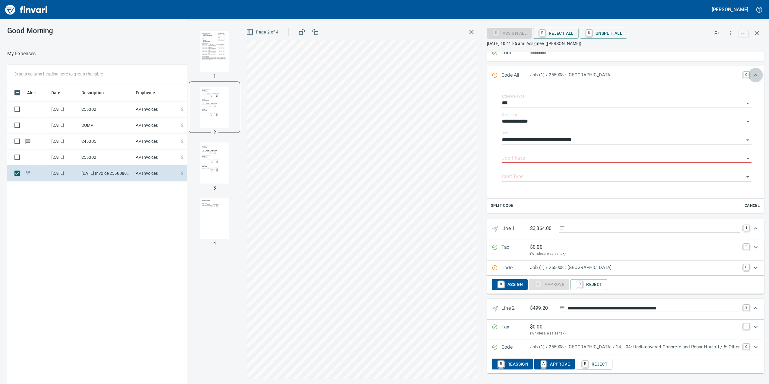
click at [753, 72] on icon "Expand" at bounding box center [755, 75] width 7 height 7
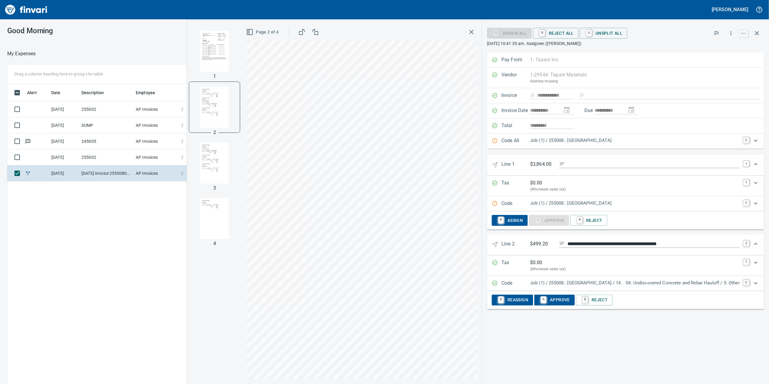
click at [691, 207] on p "Job (1) / 255008.: [GEOGRAPHIC_DATA]" at bounding box center [635, 203] width 210 height 7
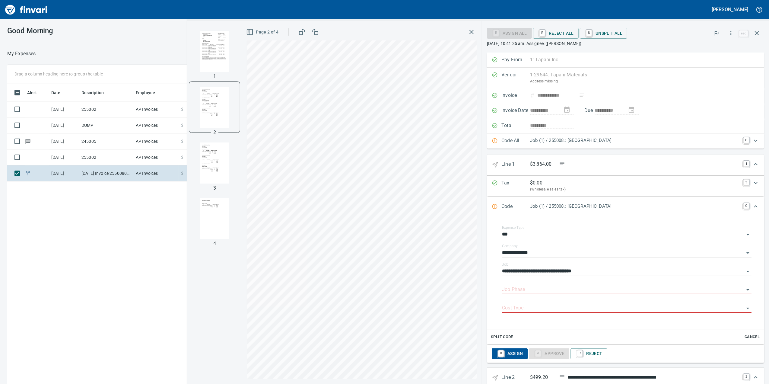
click at [506, 288] on div "Job Phase" at bounding box center [627, 288] width 250 height 14
click at [506, 289] on input "Job Phase" at bounding box center [623, 290] width 242 height 8
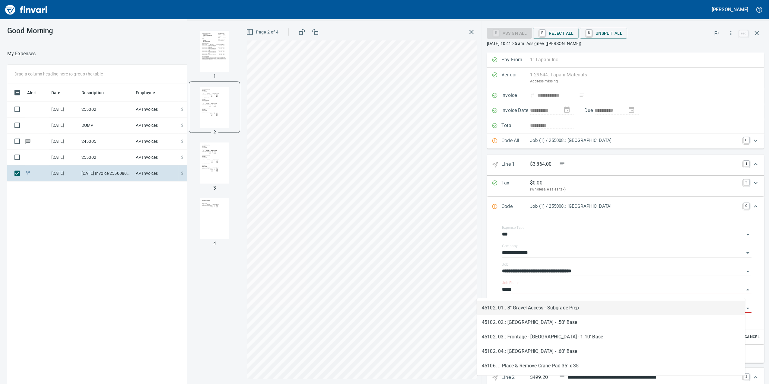
scroll to position [311, 592]
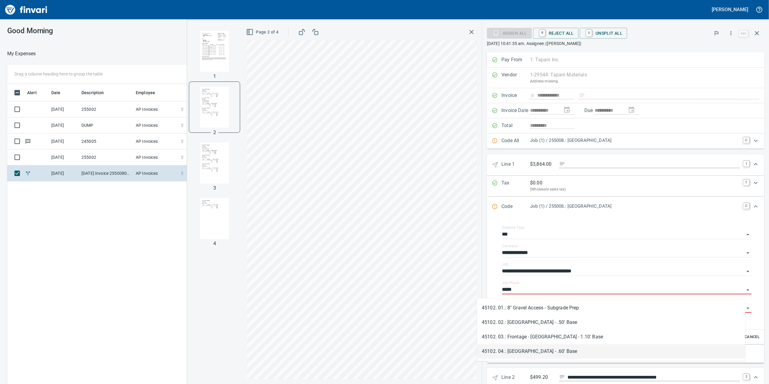
drag, startPoint x: 528, startPoint y: 346, endPoint x: 525, endPoint y: 337, distance: 9.6
click at [528, 347] on li "45102. 04.: [GEOGRAPHIC_DATA] - .60' Base" at bounding box center [611, 351] width 268 height 14
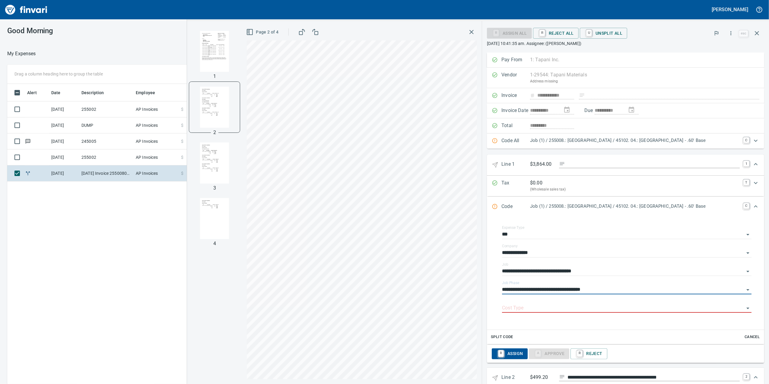
type input "**********"
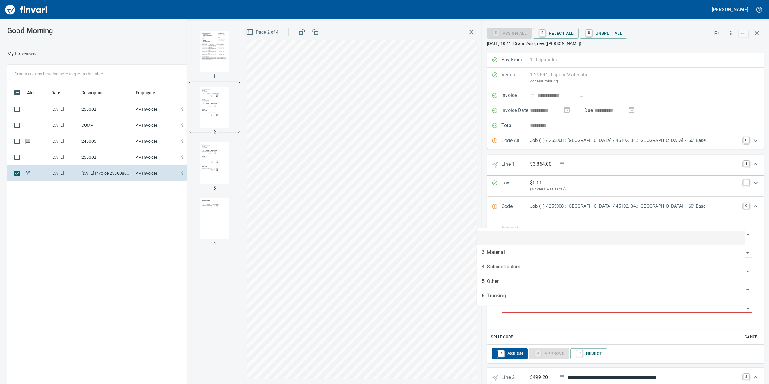
click at [506, 312] on input "Cost Type" at bounding box center [623, 308] width 242 height 8
drag, startPoint x: 505, startPoint y: 255, endPoint x: 507, endPoint y: 248, distance: 7.5
click at [506, 254] on li "3: Material" at bounding box center [611, 252] width 268 height 14
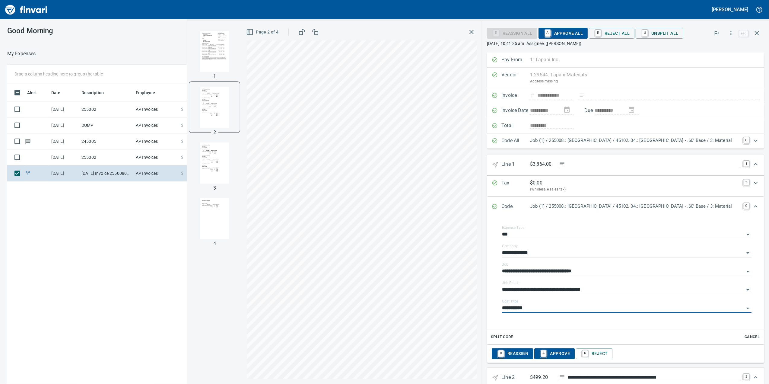
type input "**********"
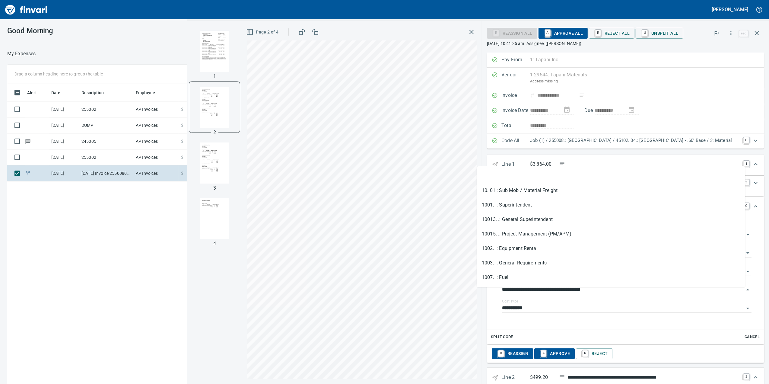
click at [504, 290] on input "**********" at bounding box center [623, 290] width 242 height 8
click at [506, 289] on input "**********" at bounding box center [623, 290] width 242 height 8
click at [507, 289] on input "**********" at bounding box center [623, 290] width 242 height 8
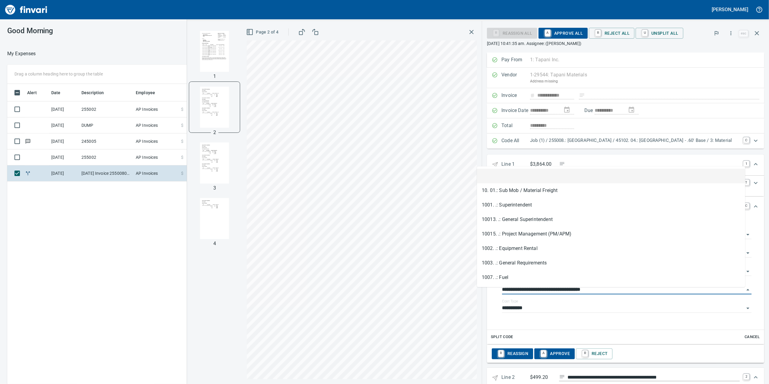
click at [568, 164] on input "Expand" at bounding box center [654, 165] width 172 height 8
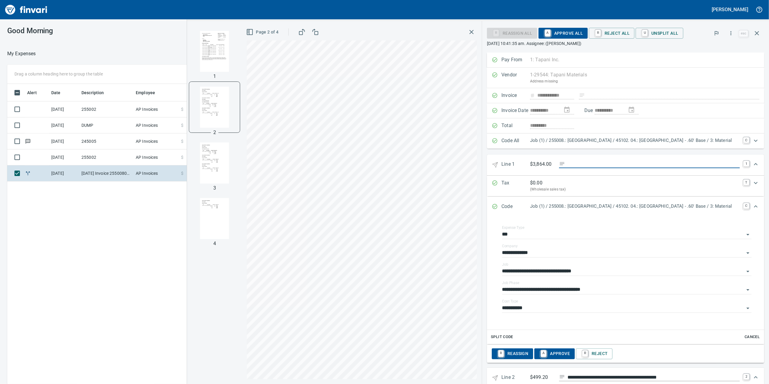
paste input "**********"
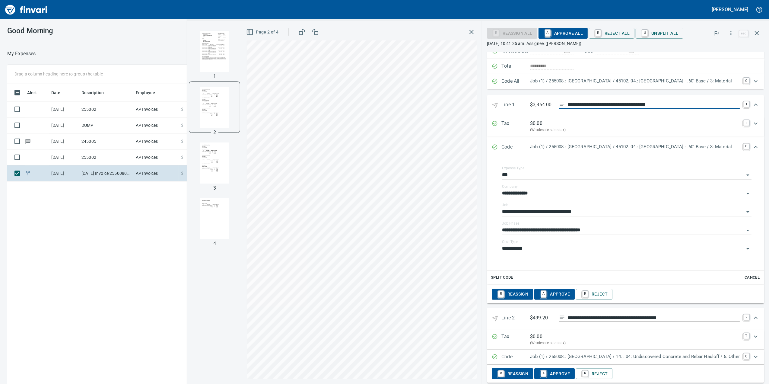
scroll to position [73, 0]
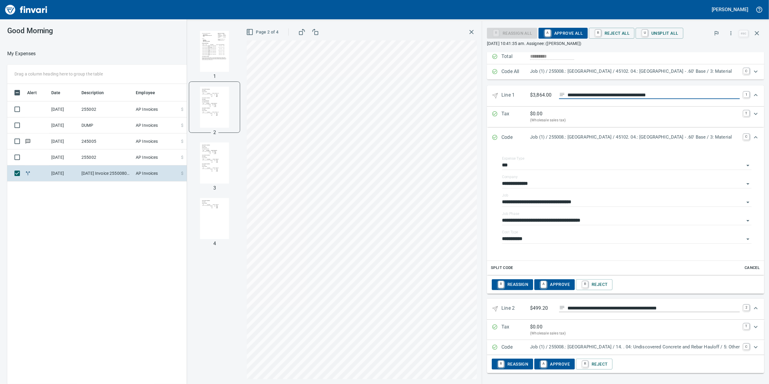
type input "**********"
click at [749, 305] on div "Expand" at bounding box center [756, 308] width 14 height 14
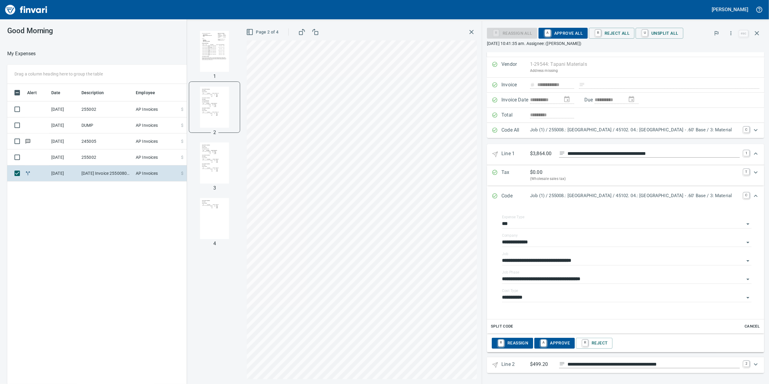
scroll to position [13, 0]
click at [752, 366] on icon "Expand" at bounding box center [755, 364] width 7 height 7
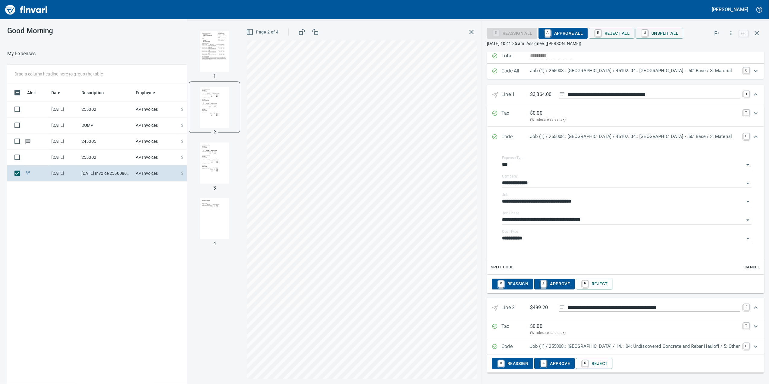
scroll to position [73, 0]
click at [739, 344] on div "Code Job (1) / 255008.: [GEOGRAPHIC_DATA] / 14. . 04: Undiscovered Concrete and…" at bounding box center [625, 347] width 277 height 15
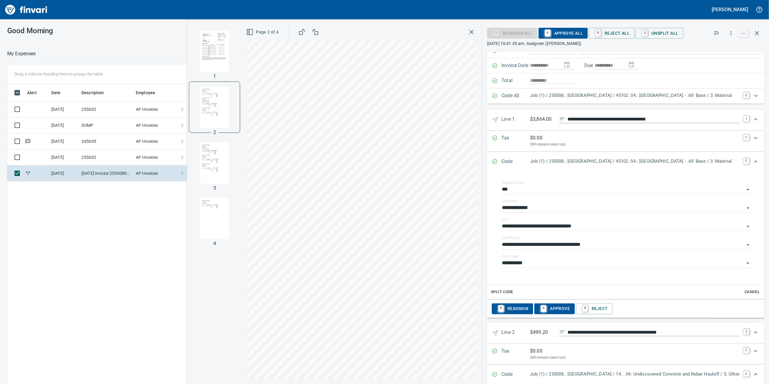
scroll to position [0, 0]
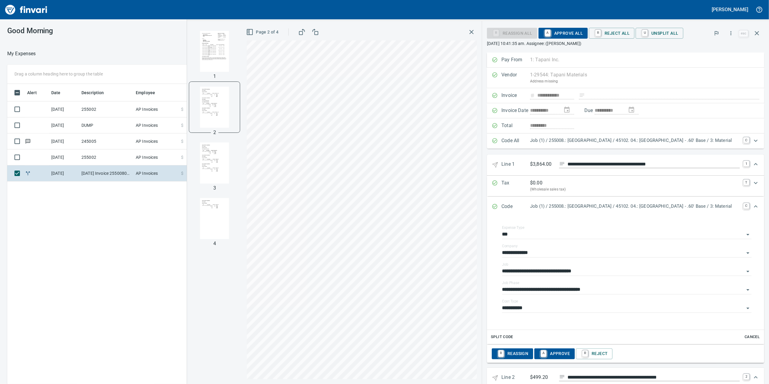
click at [544, 30] on span "A Approve All" at bounding box center [564, 33] width 40 height 10
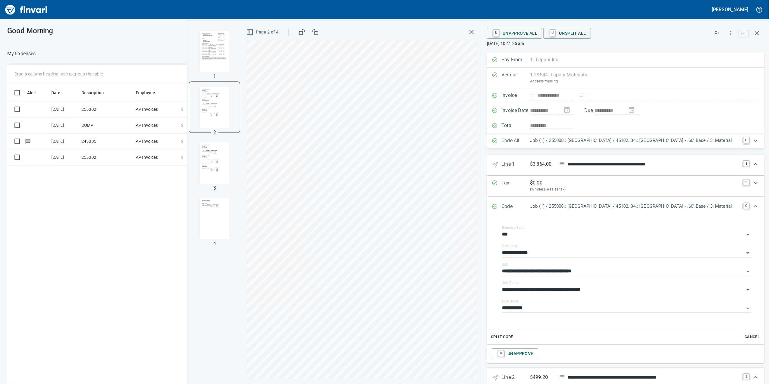
click at [452, 30] on div "Page 2 of 4" at bounding box center [362, 32] width 230 height 12
click at [468, 31] on icon "button" at bounding box center [471, 31] width 7 height 7
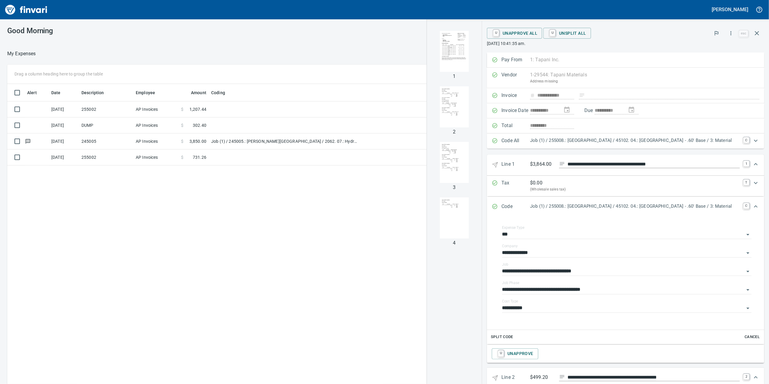
click at [266, 162] on td at bounding box center [284, 157] width 151 height 16
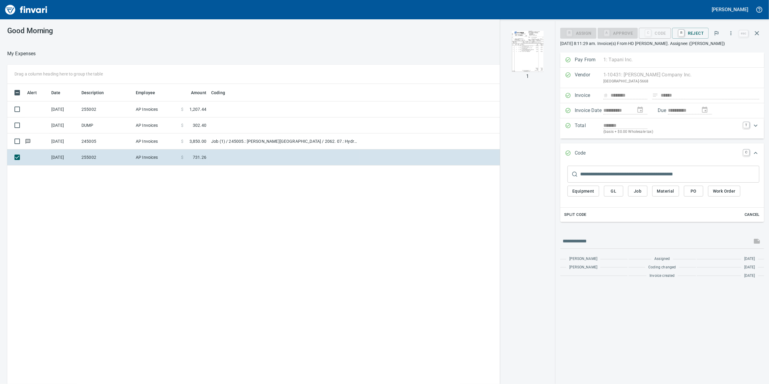
click at [224, 117] on td at bounding box center [284, 109] width 151 height 16
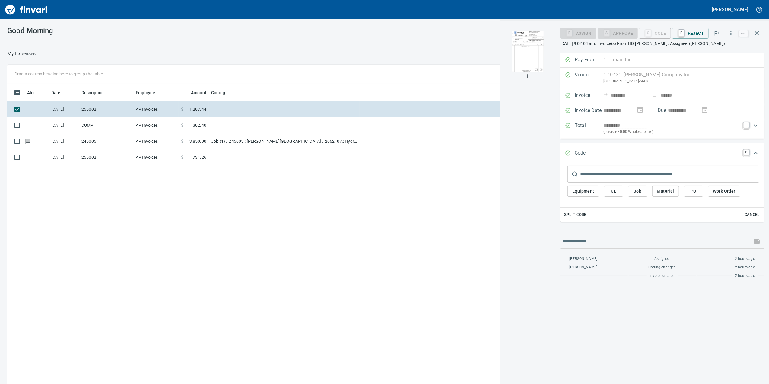
click at [221, 121] on td at bounding box center [284, 125] width 151 height 16
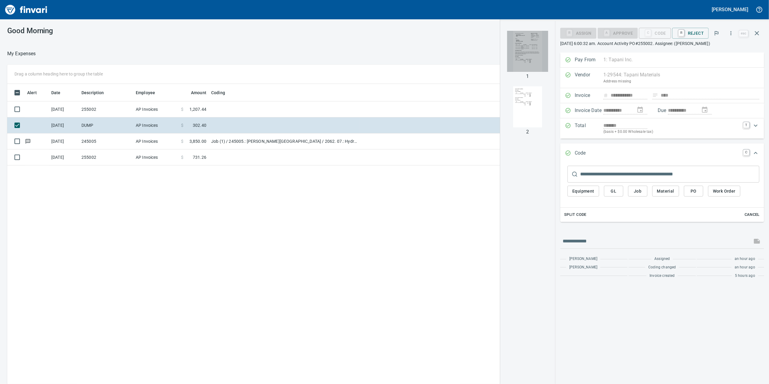
drag, startPoint x: 520, startPoint y: 53, endPoint x: 551, endPoint y: 131, distance: 83.2
click at [521, 53] on img "button" at bounding box center [527, 51] width 41 height 41
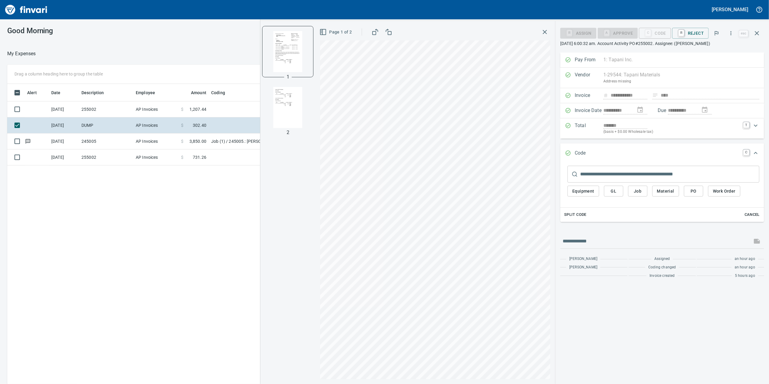
click at [172, 138] on td "AP Invoices" at bounding box center [155, 141] width 45 height 16
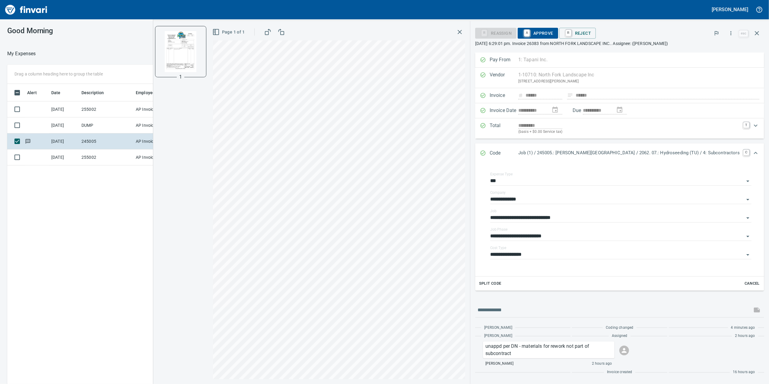
click at [131, 108] on td "255002" at bounding box center [106, 109] width 54 height 16
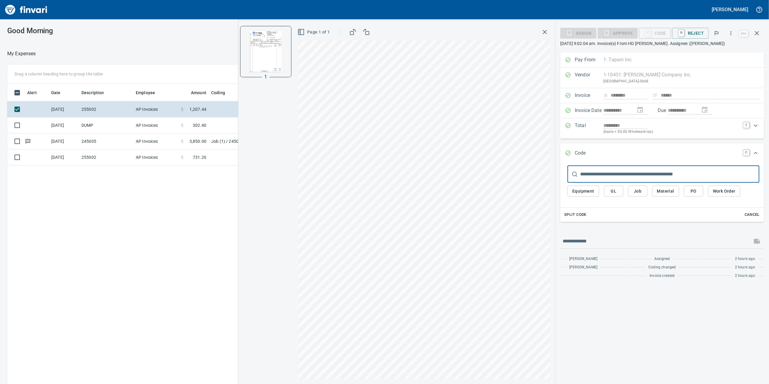
click at [175, 155] on td "AP Invoices" at bounding box center [155, 157] width 45 height 16
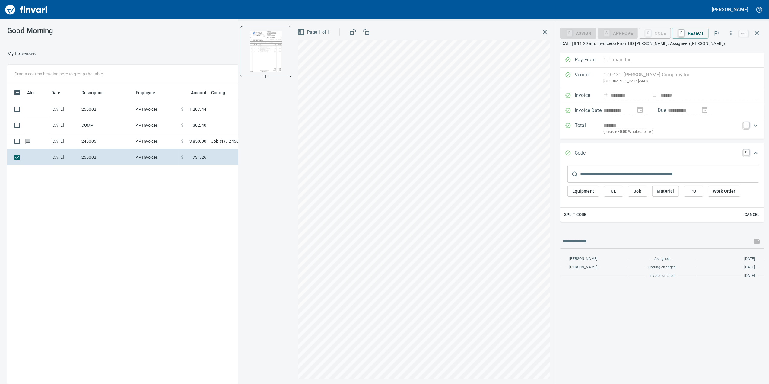
click at [164, 108] on td "AP Invoices" at bounding box center [155, 109] width 45 height 16
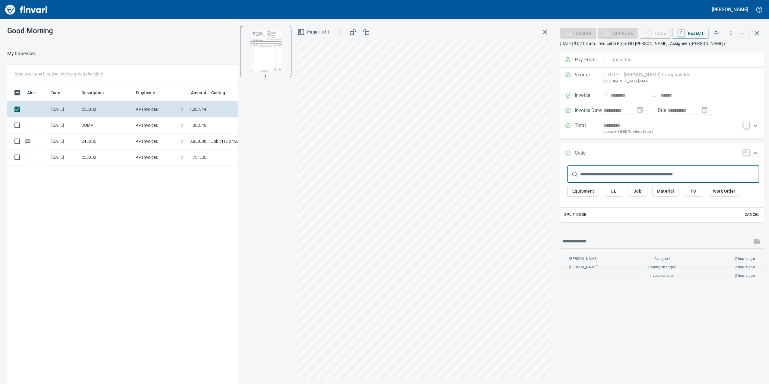
click at [172, 140] on td "AP Invoices" at bounding box center [155, 141] width 45 height 16
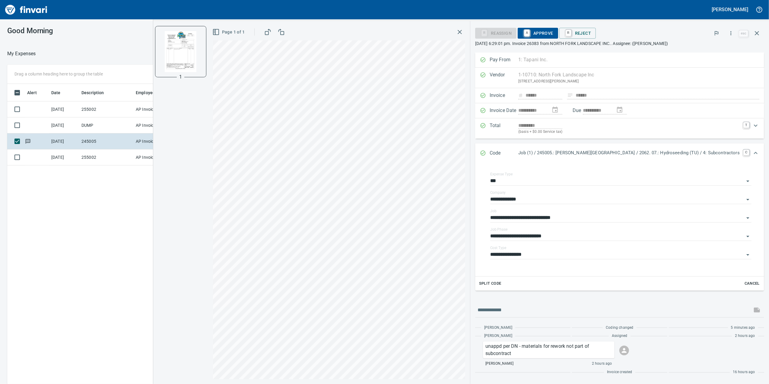
click at [166, 124] on td "AP Invoices" at bounding box center [155, 125] width 45 height 16
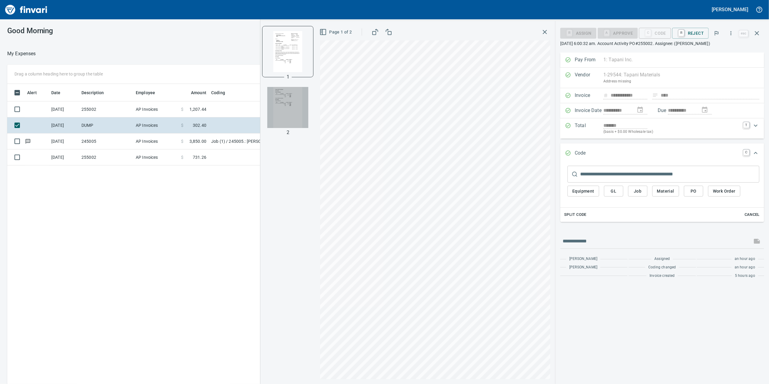
click at [273, 121] on img "button" at bounding box center [287, 107] width 41 height 41
click at [282, 58] on img "button" at bounding box center [287, 51] width 41 height 41
